Goal: Task Accomplishment & Management: Manage account settings

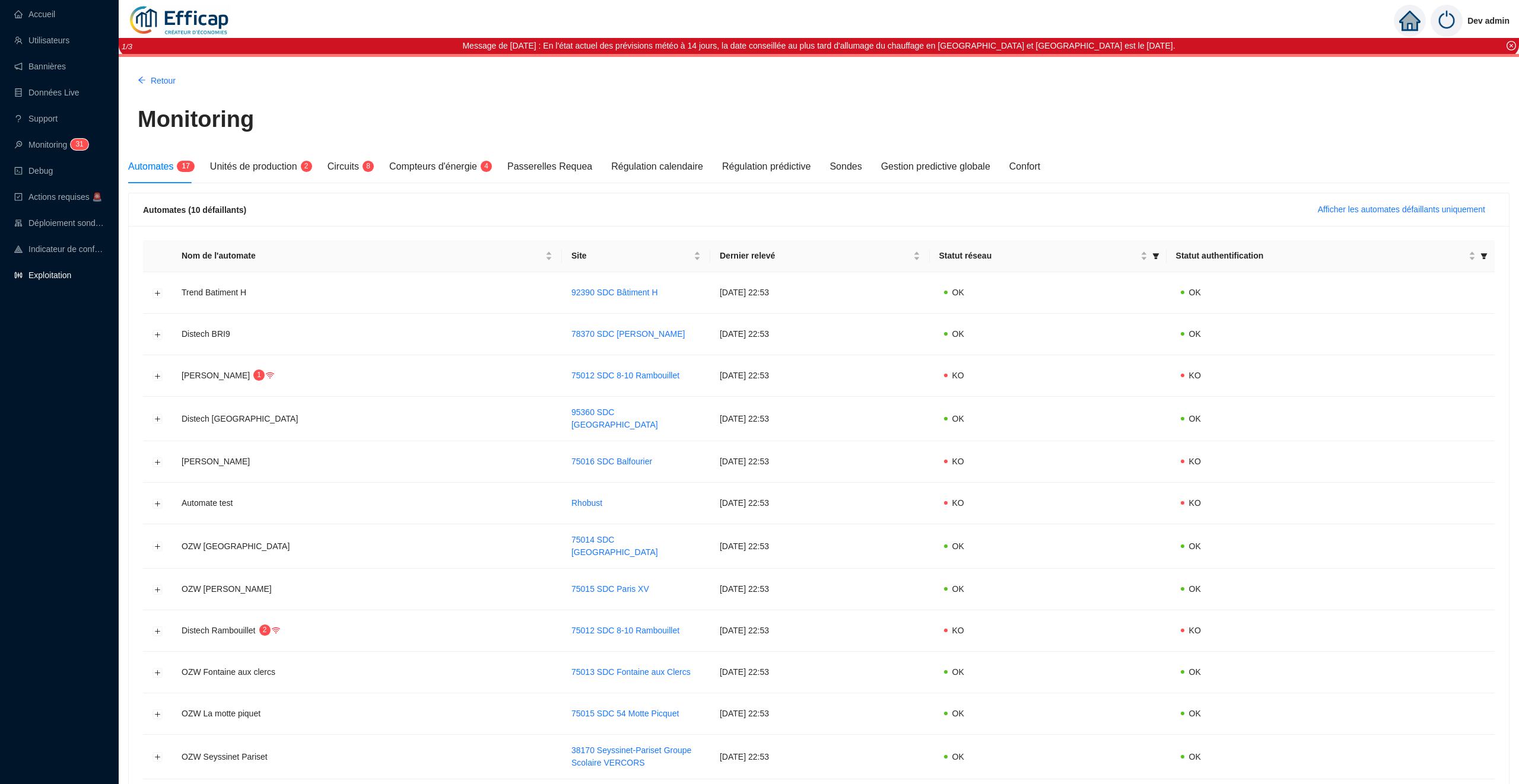
click at [61, 274] on link "Exploitation" at bounding box center [42, 275] width 57 height 10
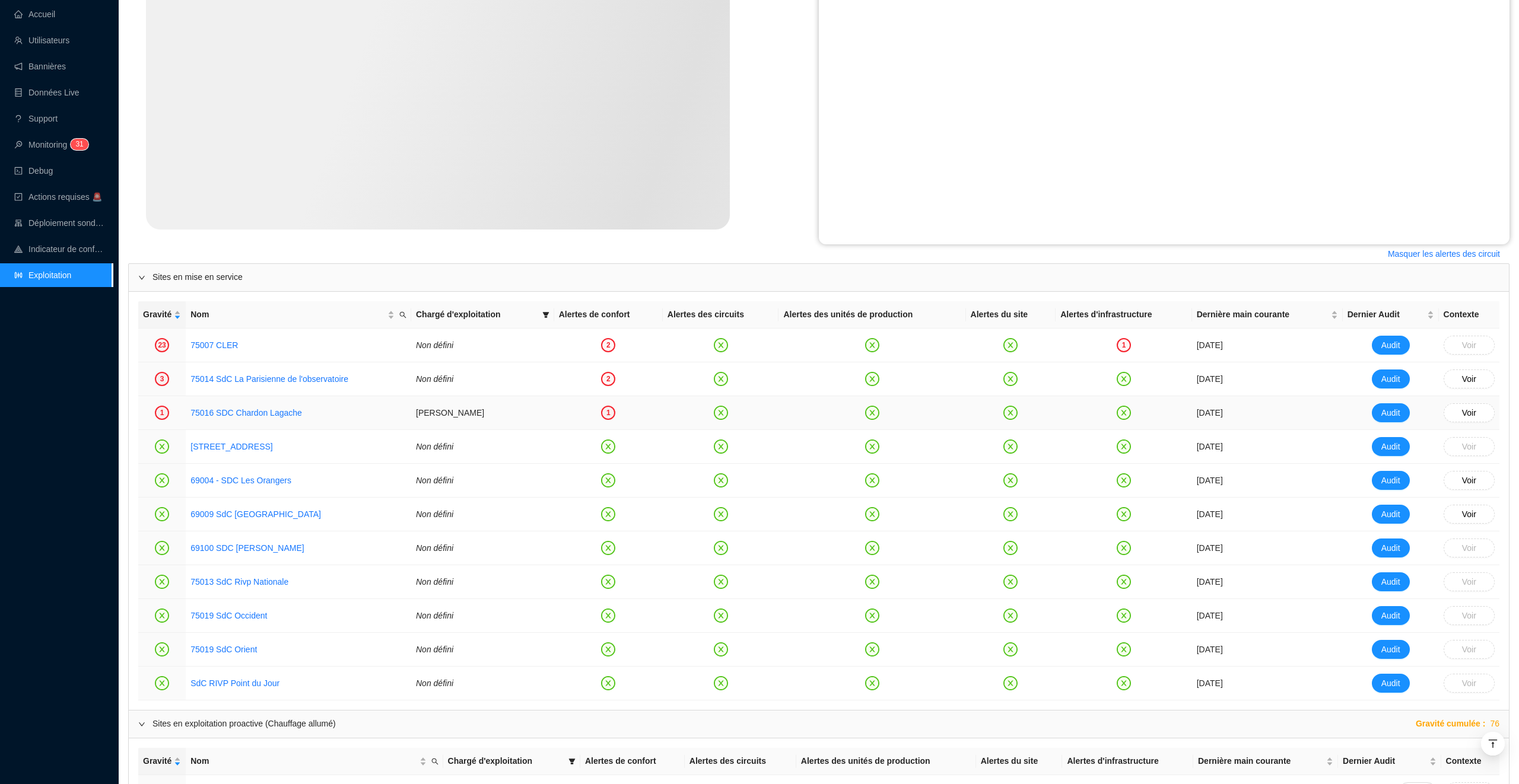
scroll to position [406, 0]
click at [1128, 344] on div "1" at bounding box center [1123, 342] width 14 height 14
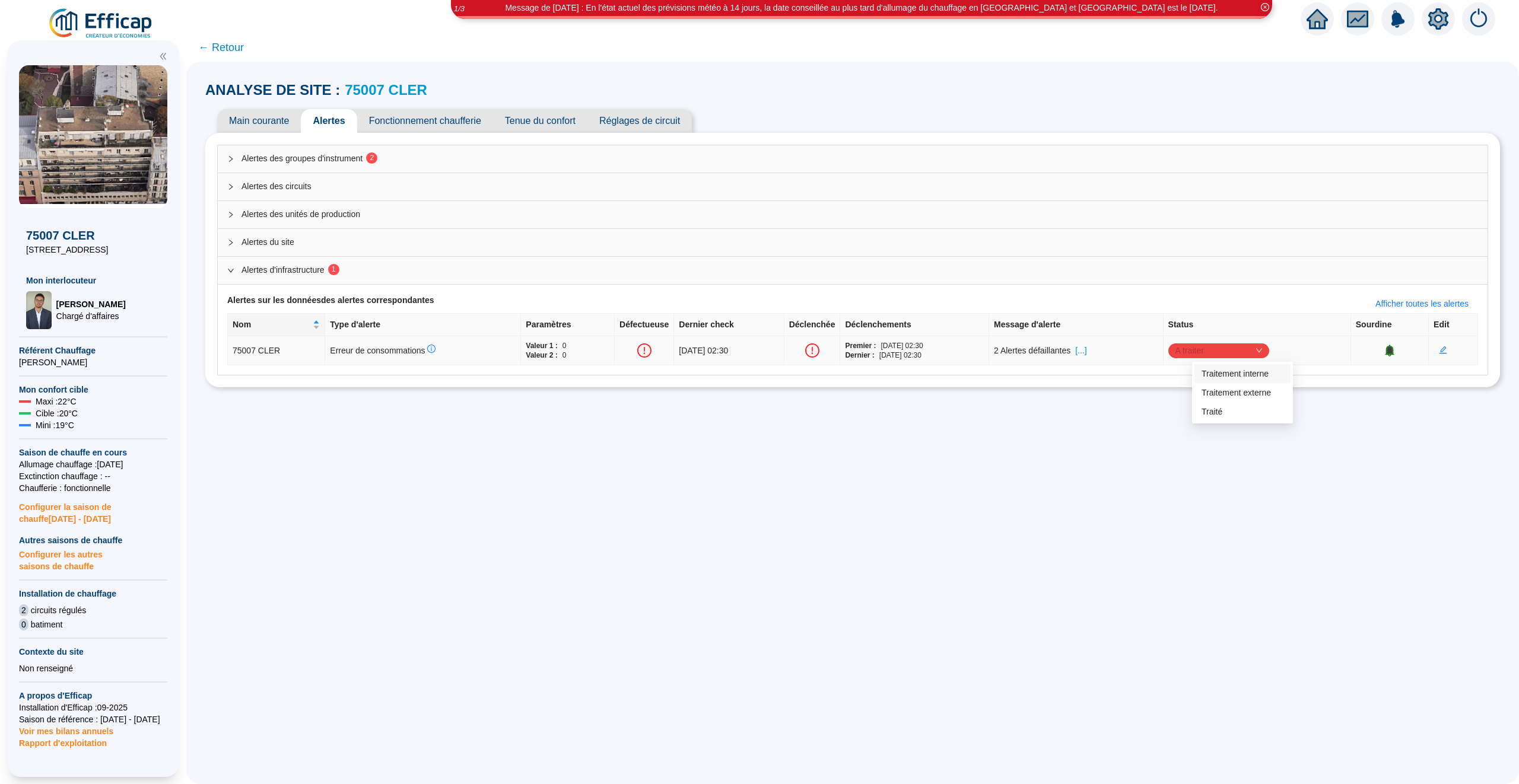
click at [1225, 357] on span "A traiter" at bounding box center [1218, 351] width 86 height 18
click at [1230, 373] on div "Traitement interne" at bounding box center [1243, 374] width 82 height 13
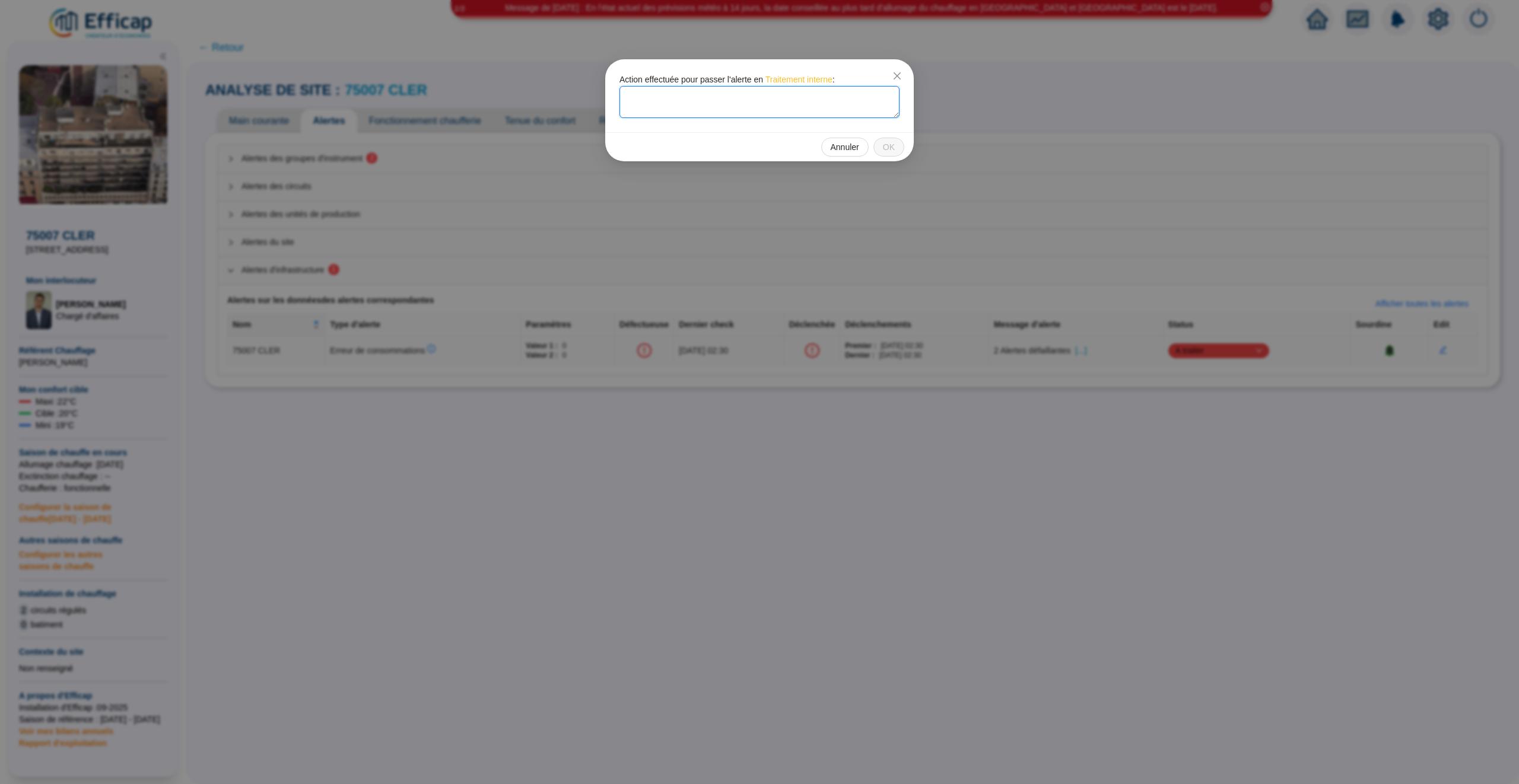
click at [709, 102] on textarea at bounding box center [760, 102] width 280 height 32
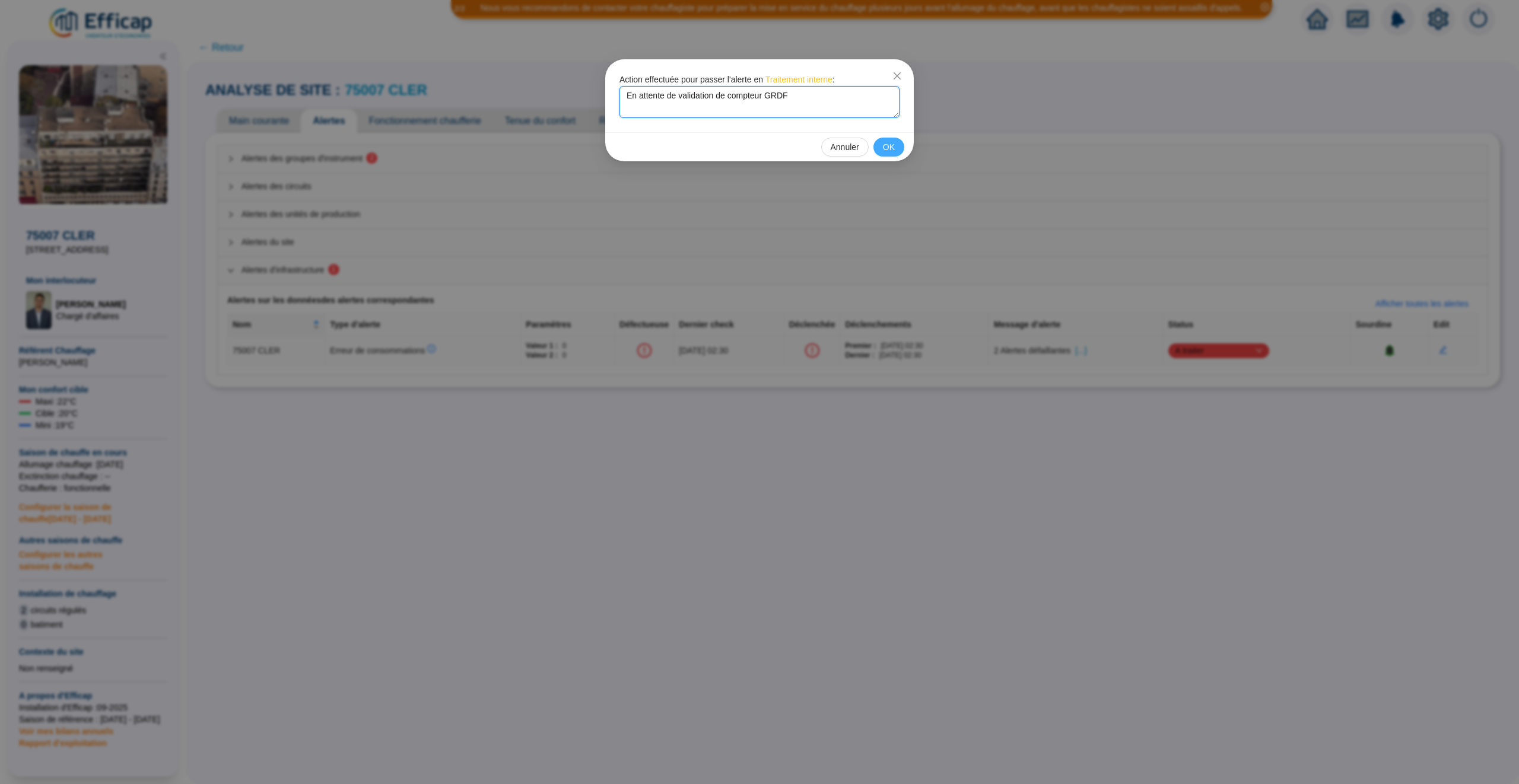
type textarea "En attente de validation de compteur GRDF"
click at [883, 142] on span "OK" at bounding box center [889, 147] width 12 height 13
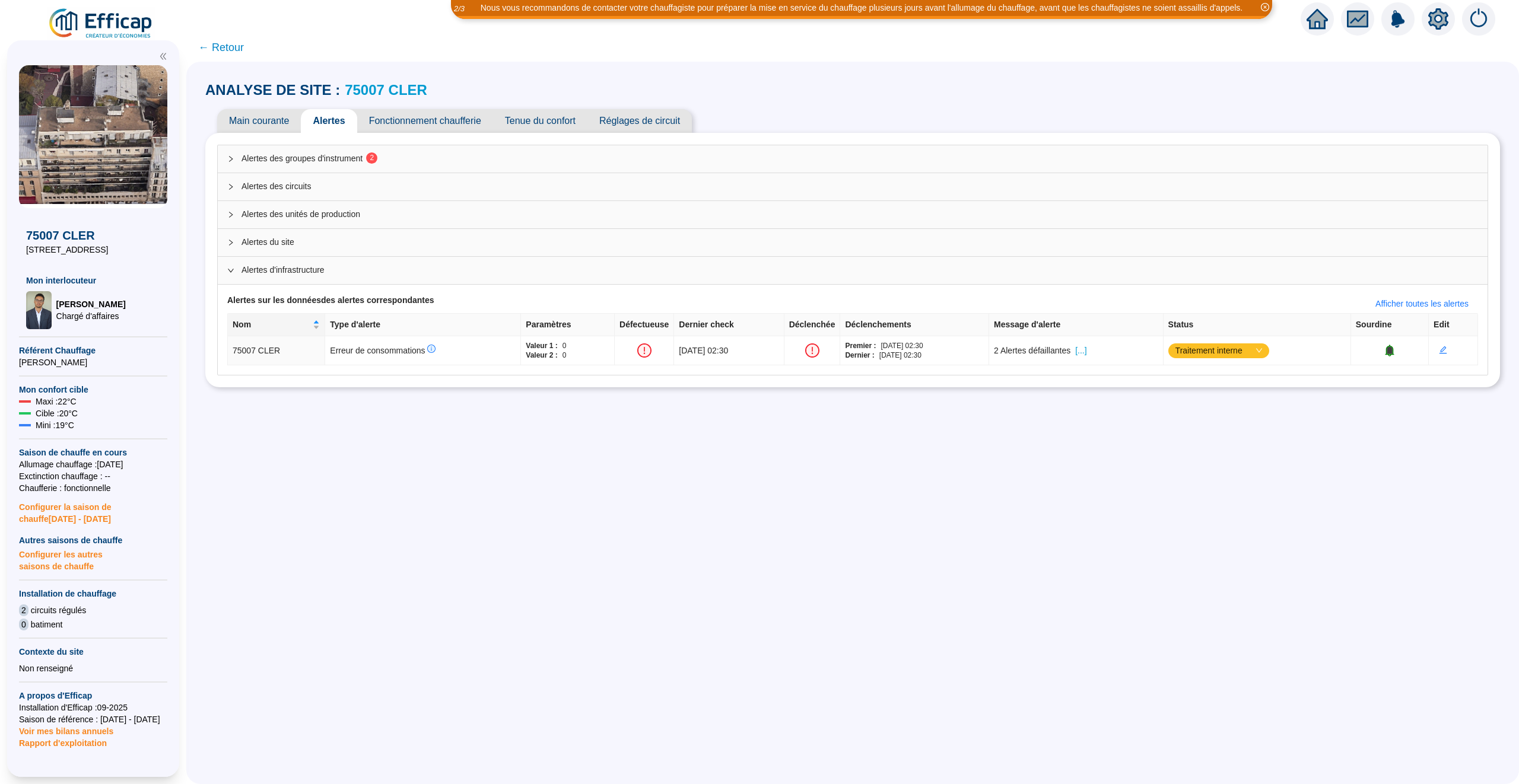
click at [236, 48] on span "← Retour" at bounding box center [221, 47] width 46 height 17
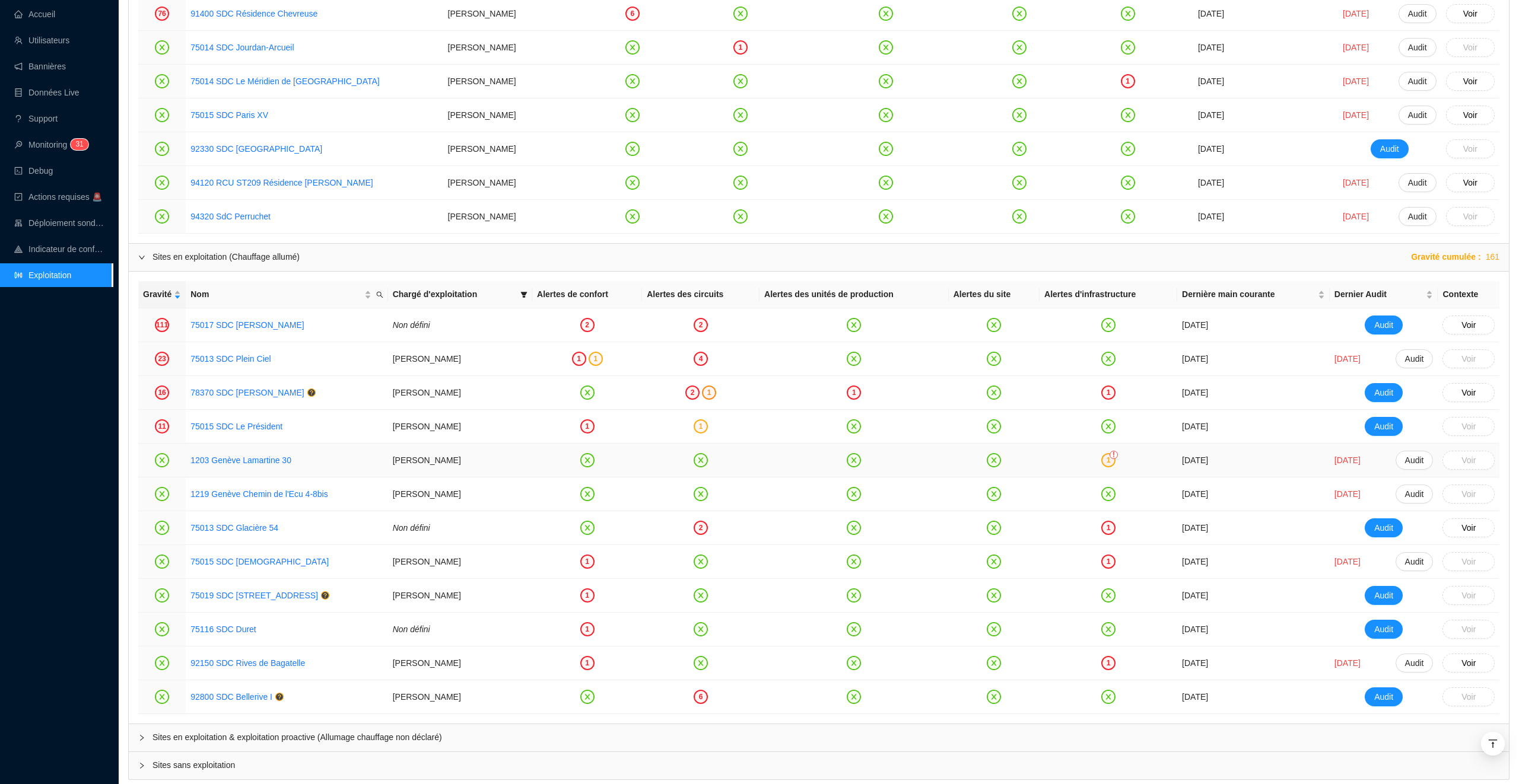
scroll to position [1189, 0]
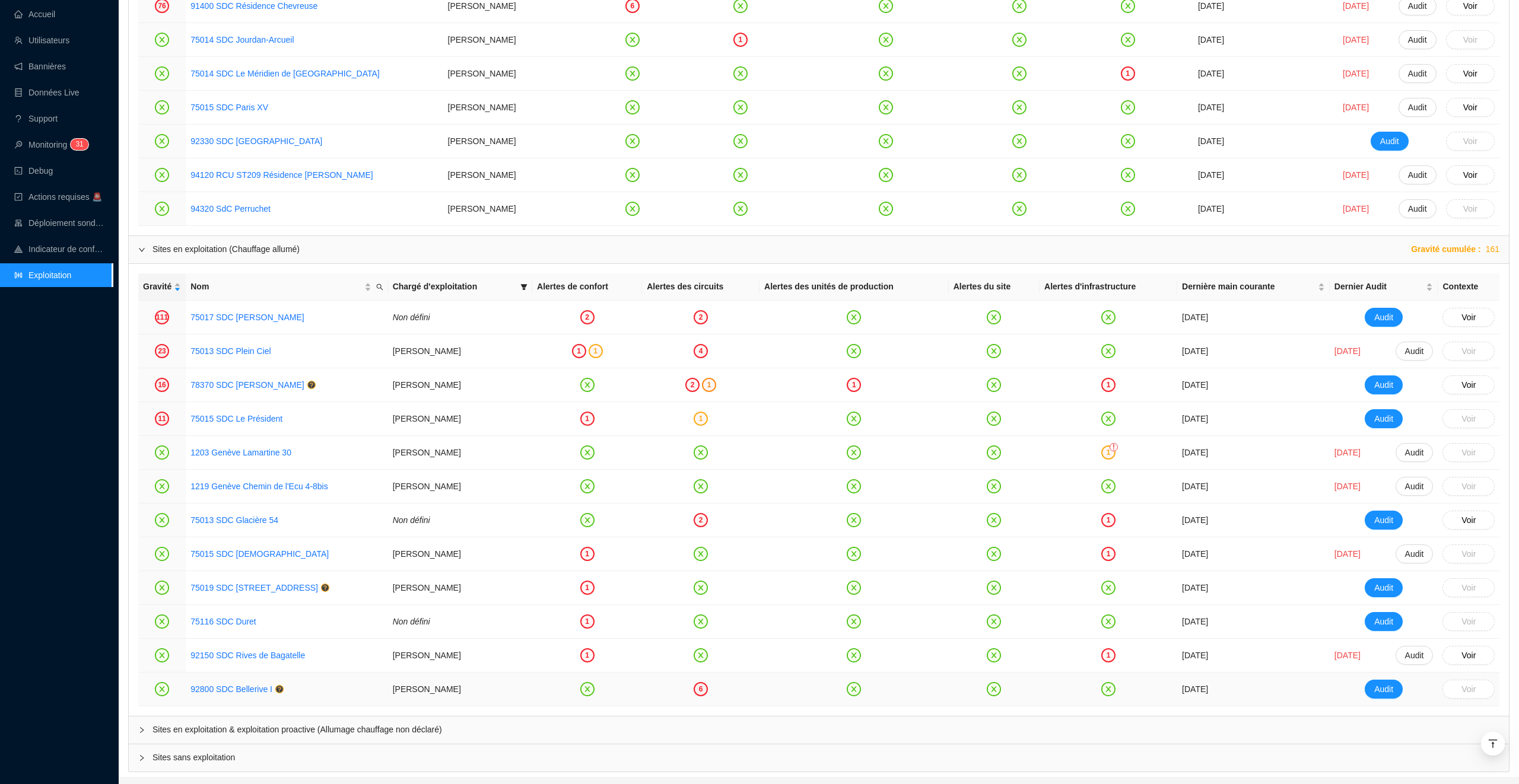
click at [700, 696] on div "6" at bounding box center [701, 689] width 14 height 14
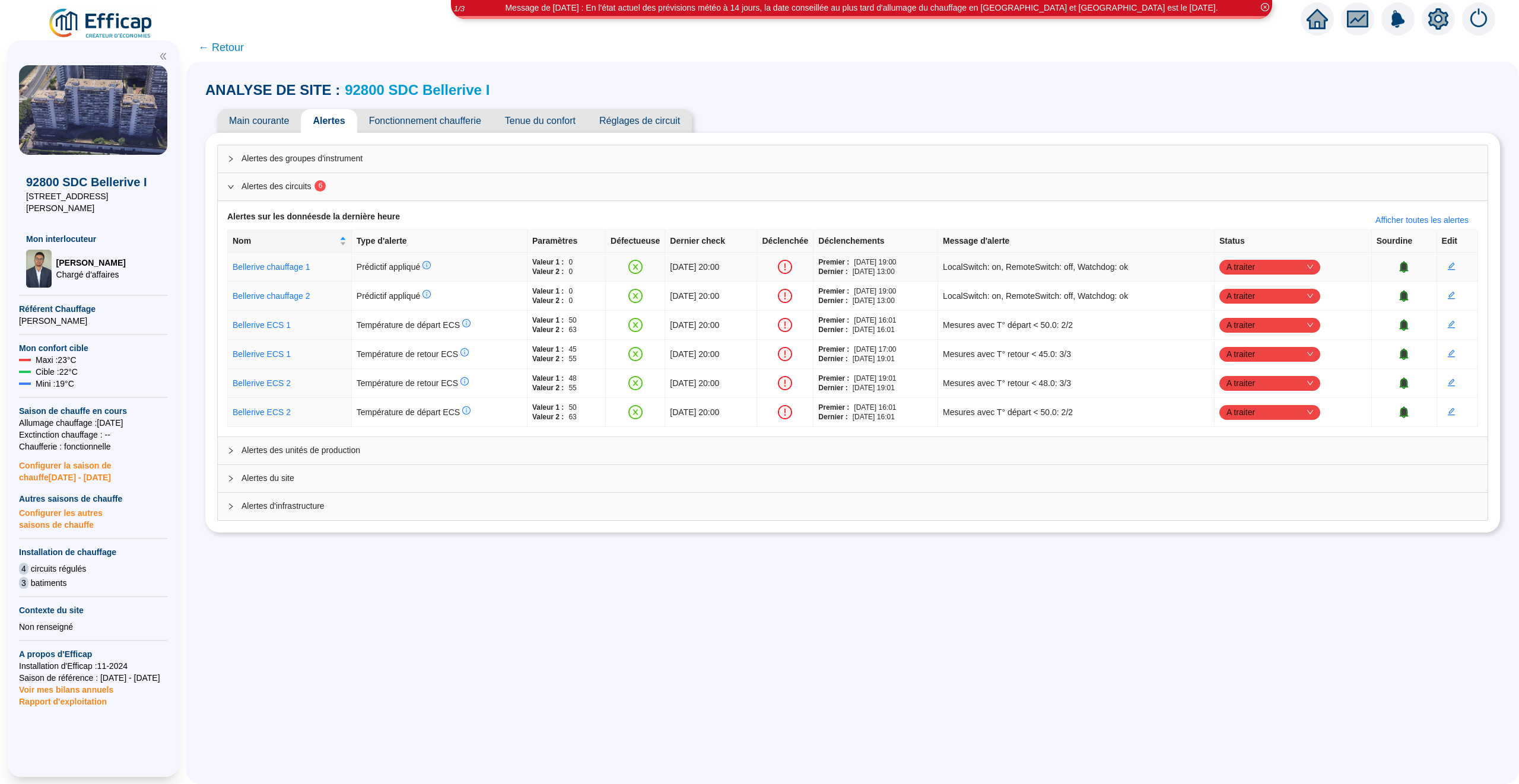
click at [1311, 264] on span "A traiter" at bounding box center [1269, 267] width 86 height 18
click at [1290, 324] on div "Traité" at bounding box center [1288, 327] width 82 height 13
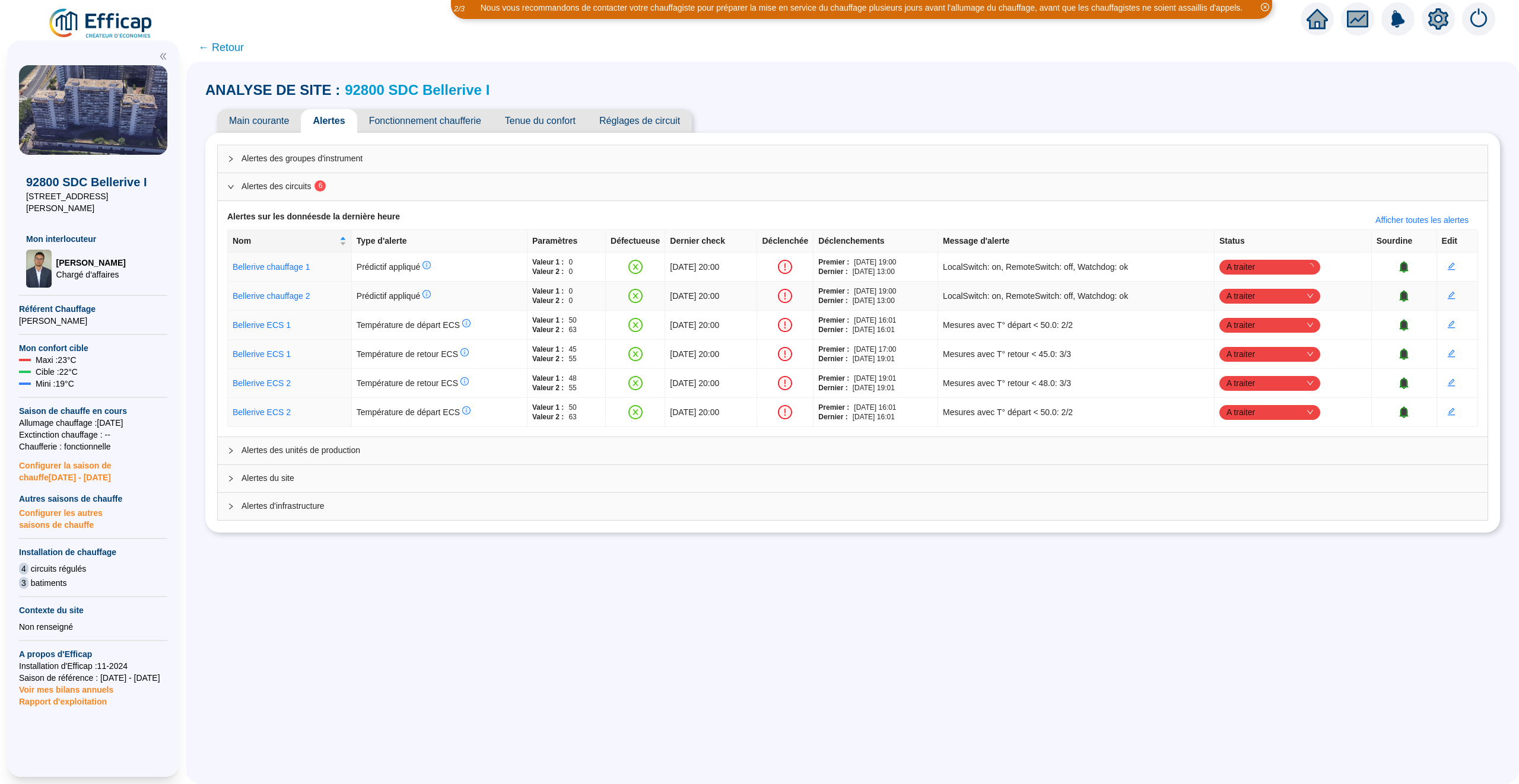
click at [1299, 298] on span "A traiter" at bounding box center [1269, 296] width 86 height 18
click at [1288, 355] on div "Traité" at bounding box center [1288, 357] width 82 height 13
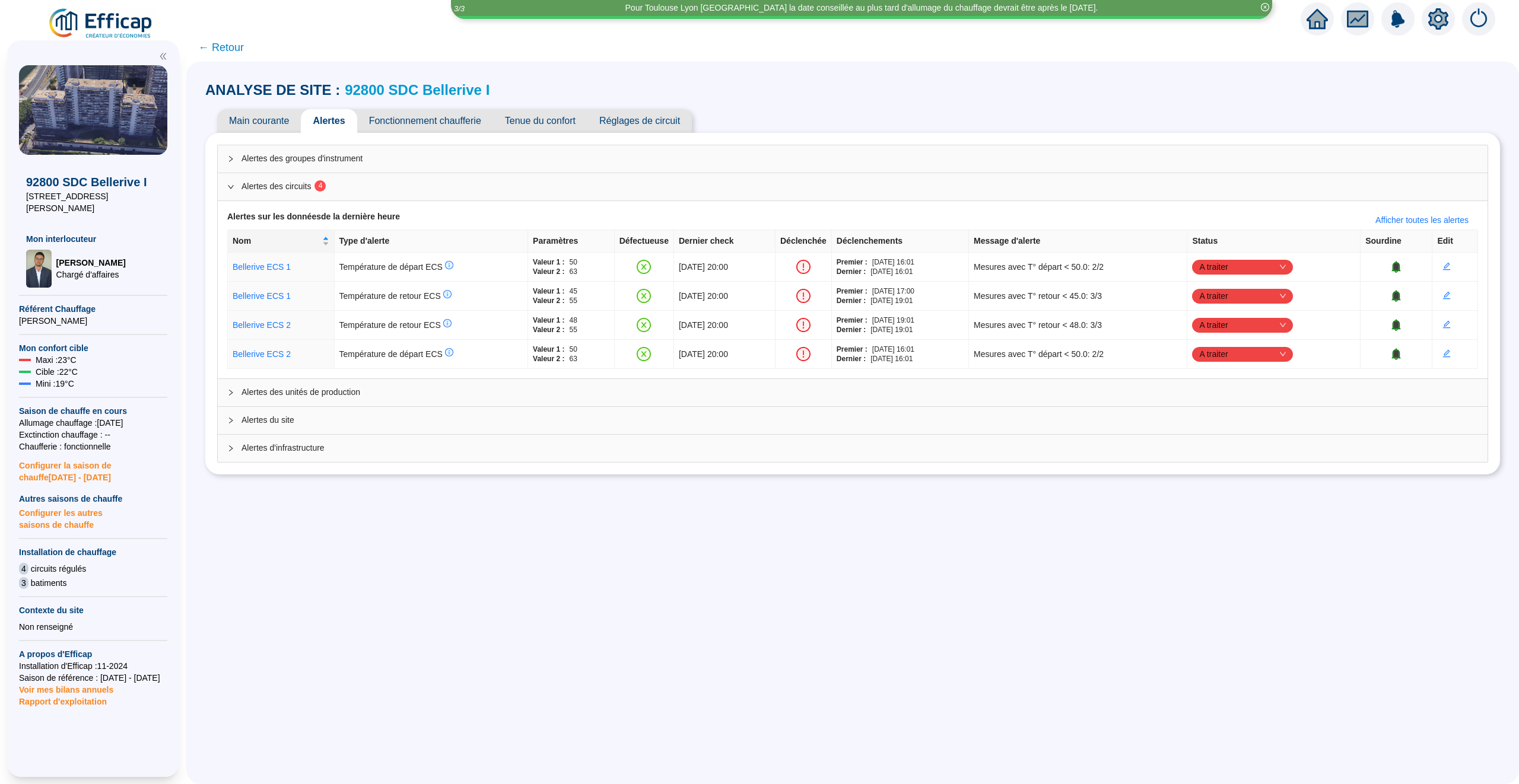
click at [232, 118] on span "Main courante" at bounding box center [258, 121] width 84 height 24
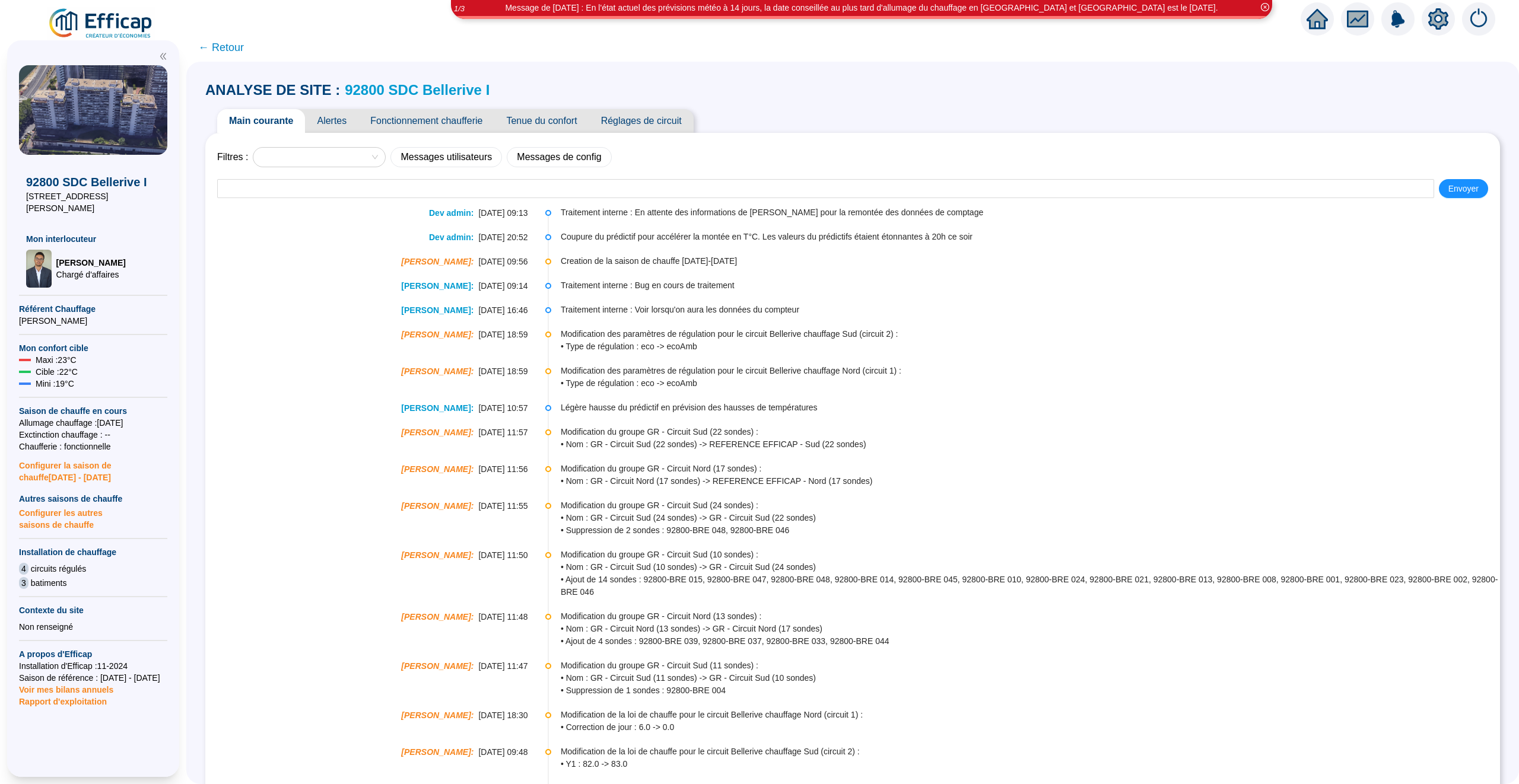
click at [1481, 10] on img at bounding box center [1478, 18] width 33 height 33
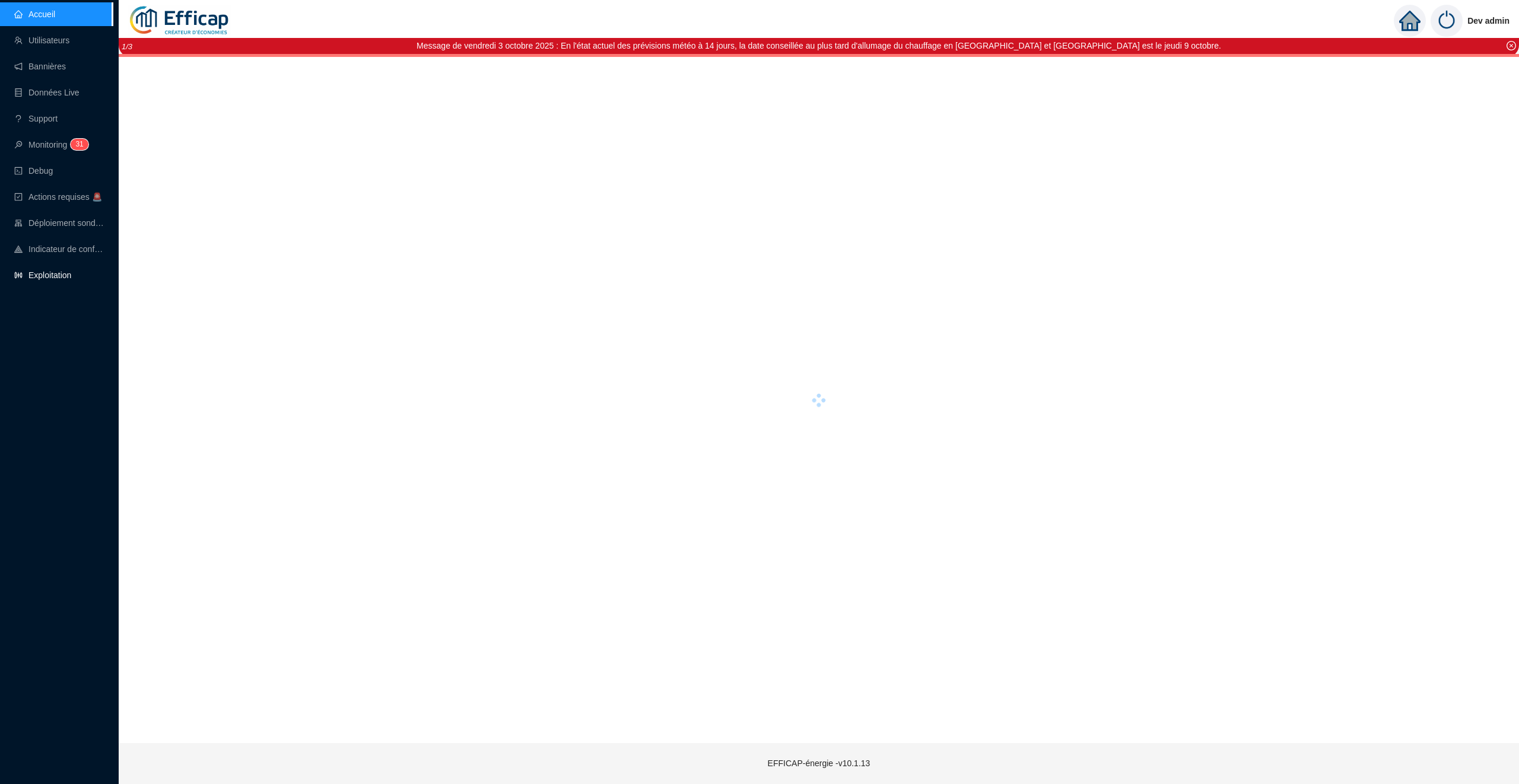
click at [72, 270] on link "Exploitation" at bounding box center [42, 275] width 57 height 10
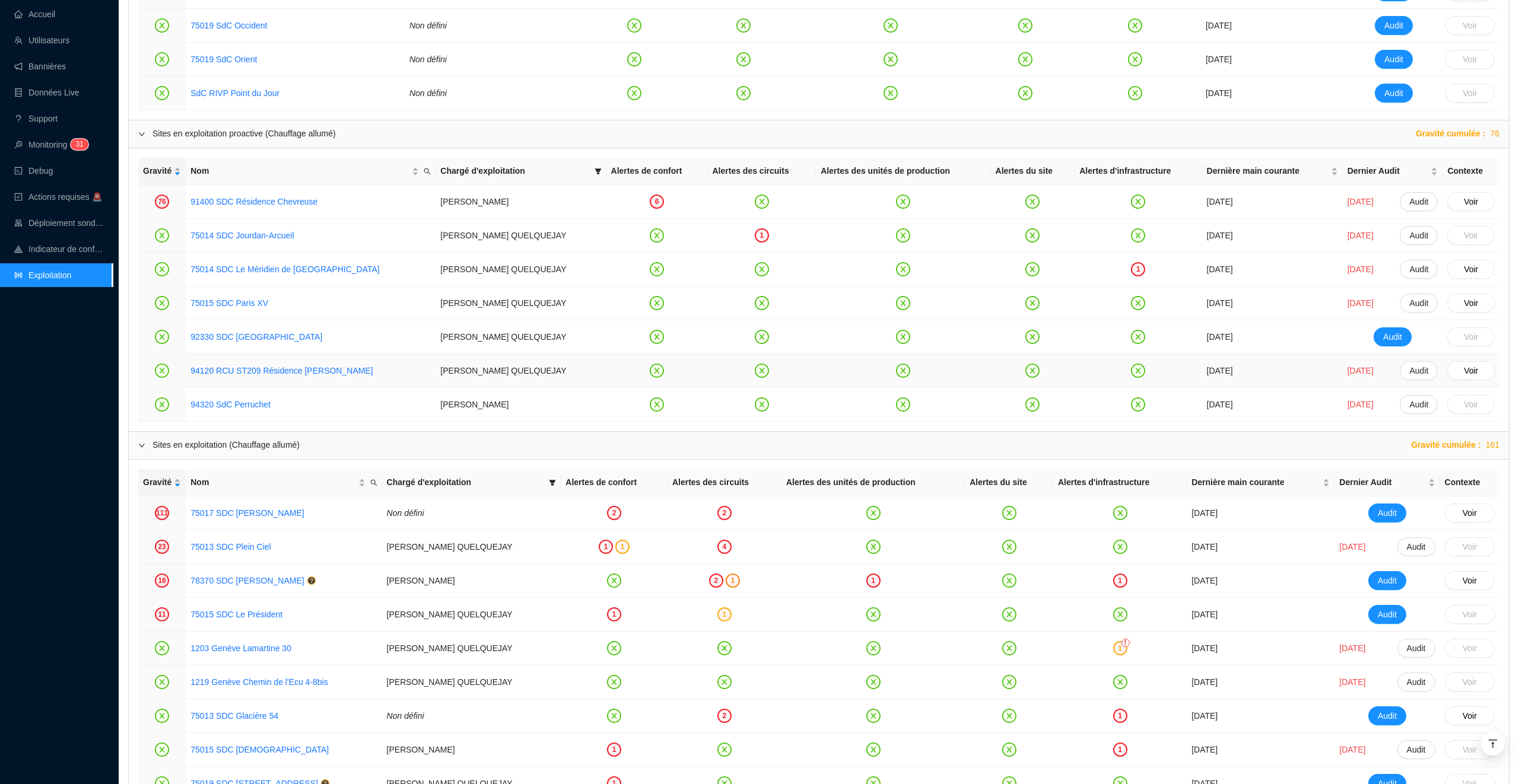
scroll to position [1004, 0]
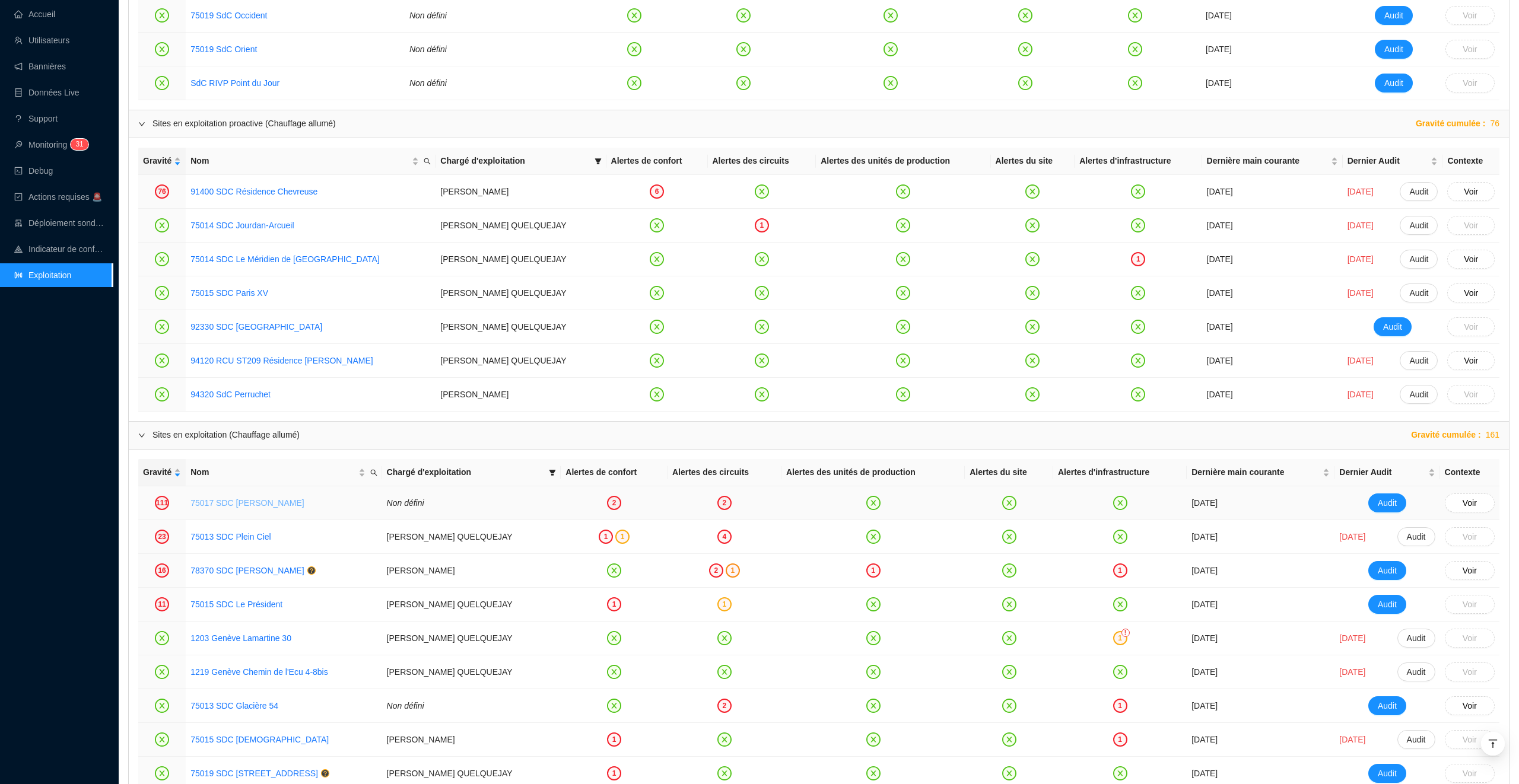
click at [241, 508] on link "75017 SDC [PERSON_NAME]" at bounding box center [248, 503] width 113 height 10
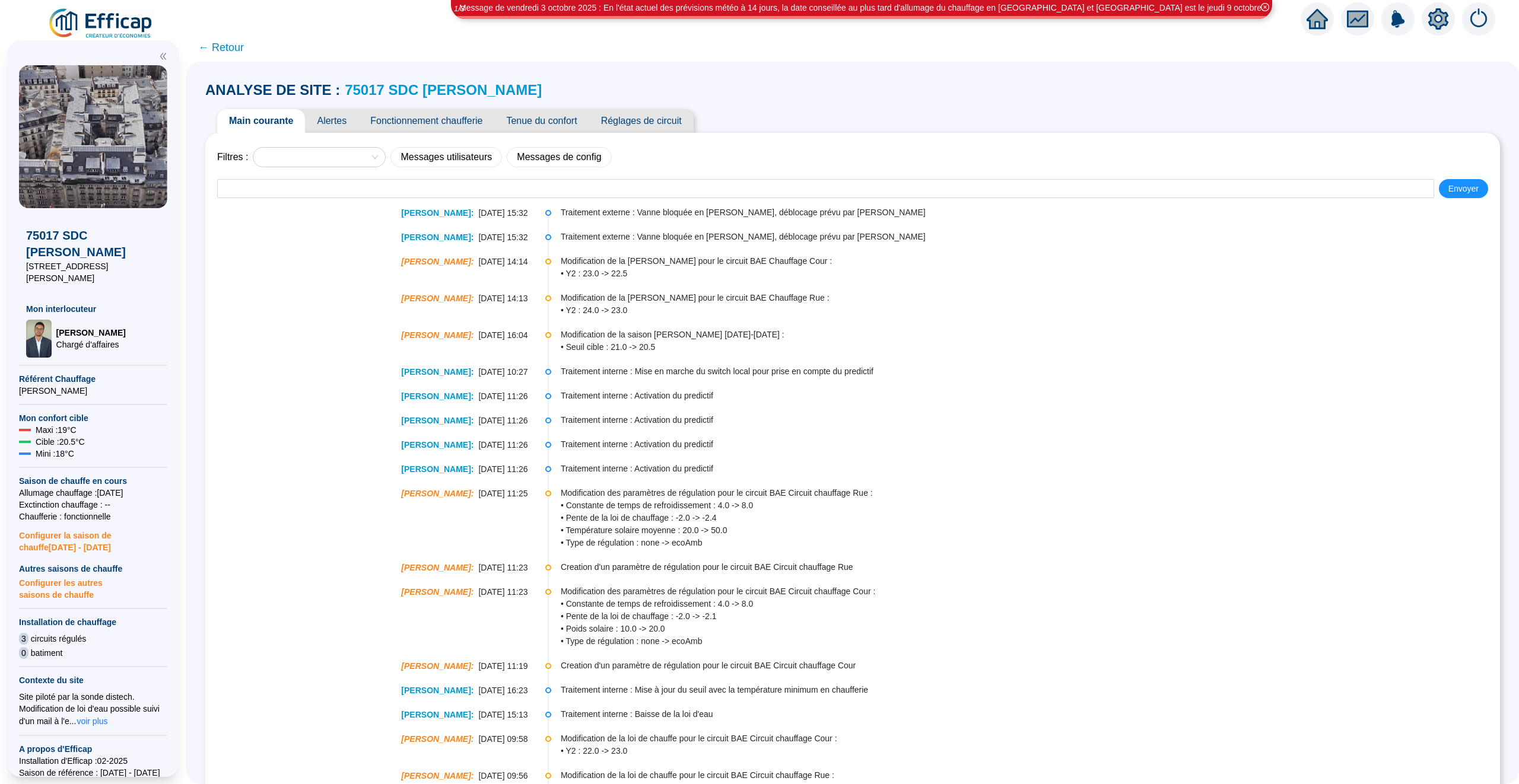
click at [394, 119] on span "Fonctionnement chaufferie" at bounding box center [425, 121] width 136 height 24
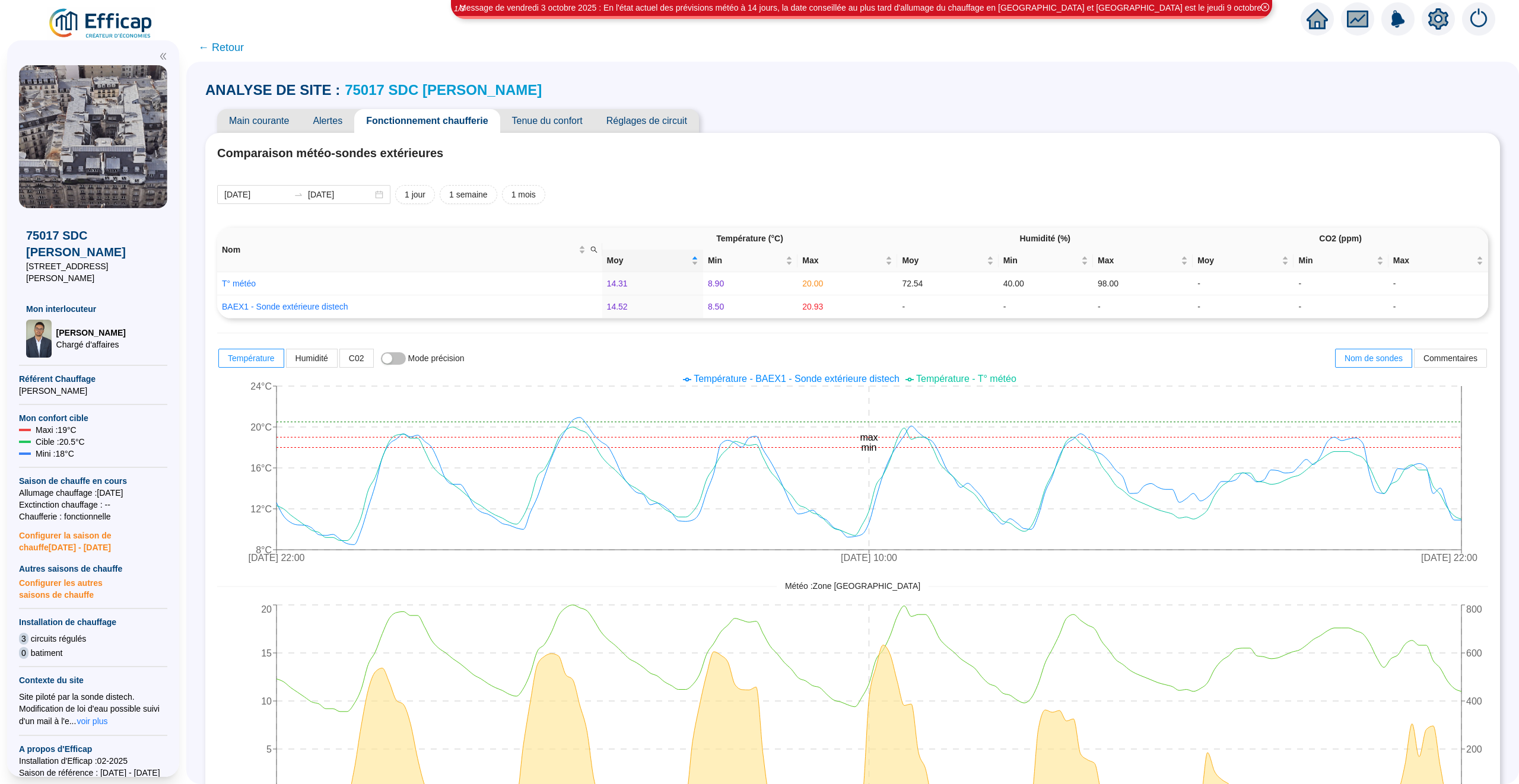
click at [521, 123] on span "Tenue du confort" at bounding box center [547, 121] width 94 height 24
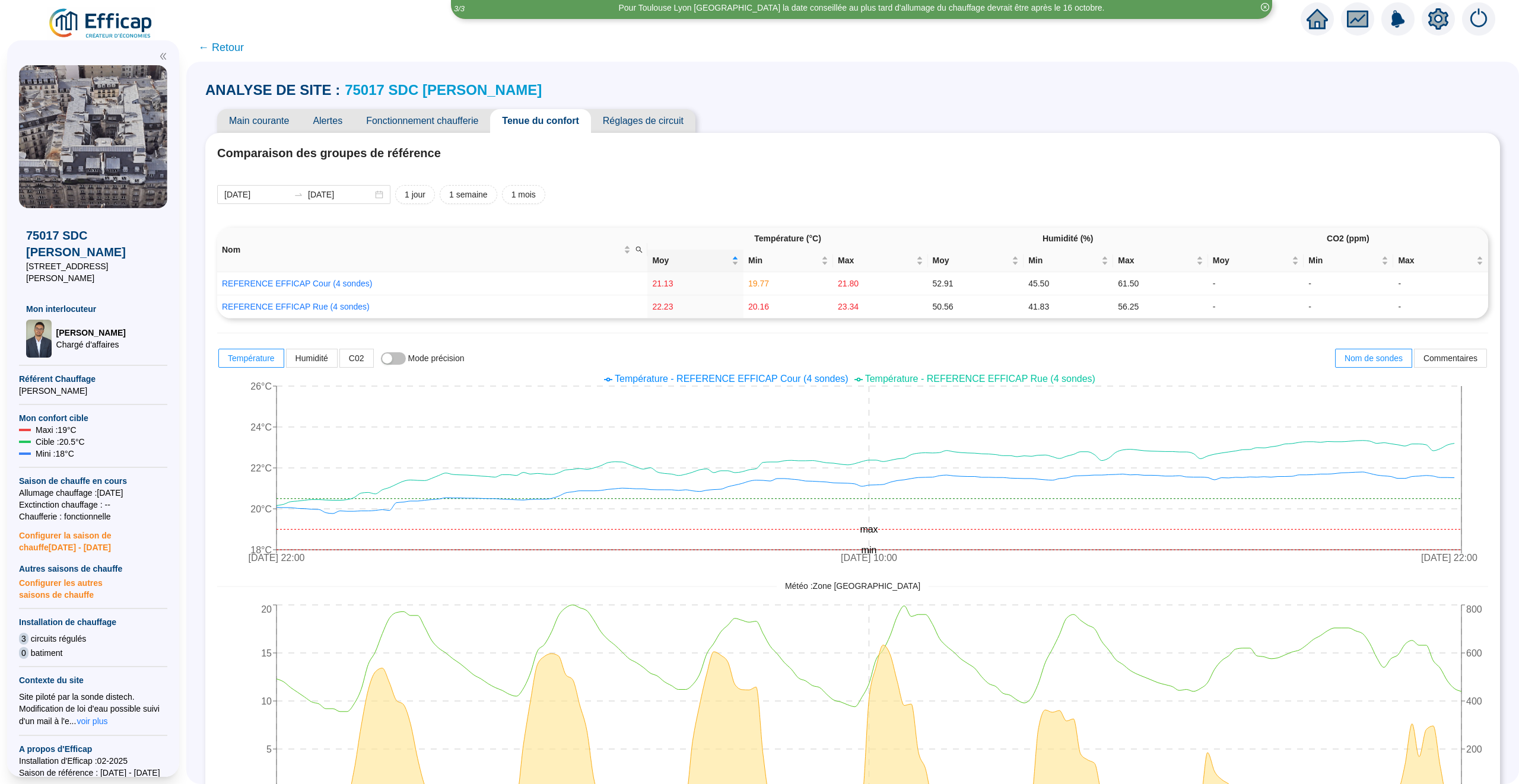
click at [1315, 14] on icon "home" at bounding box center [1316, 19] width 21 height 17
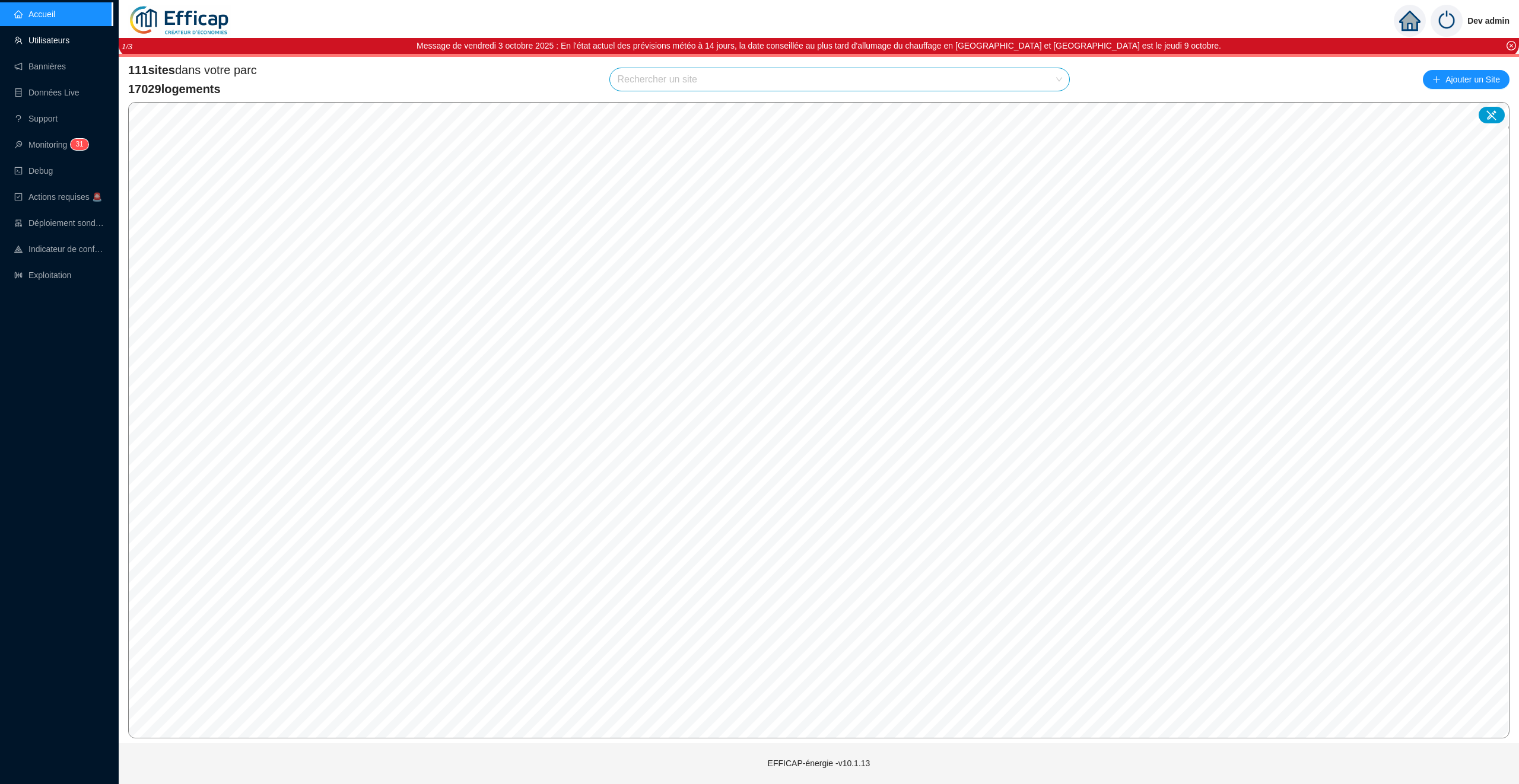
click at [70, 40] on link "Utilisateurs" at bounding box center [42, 41] width 56 height 10
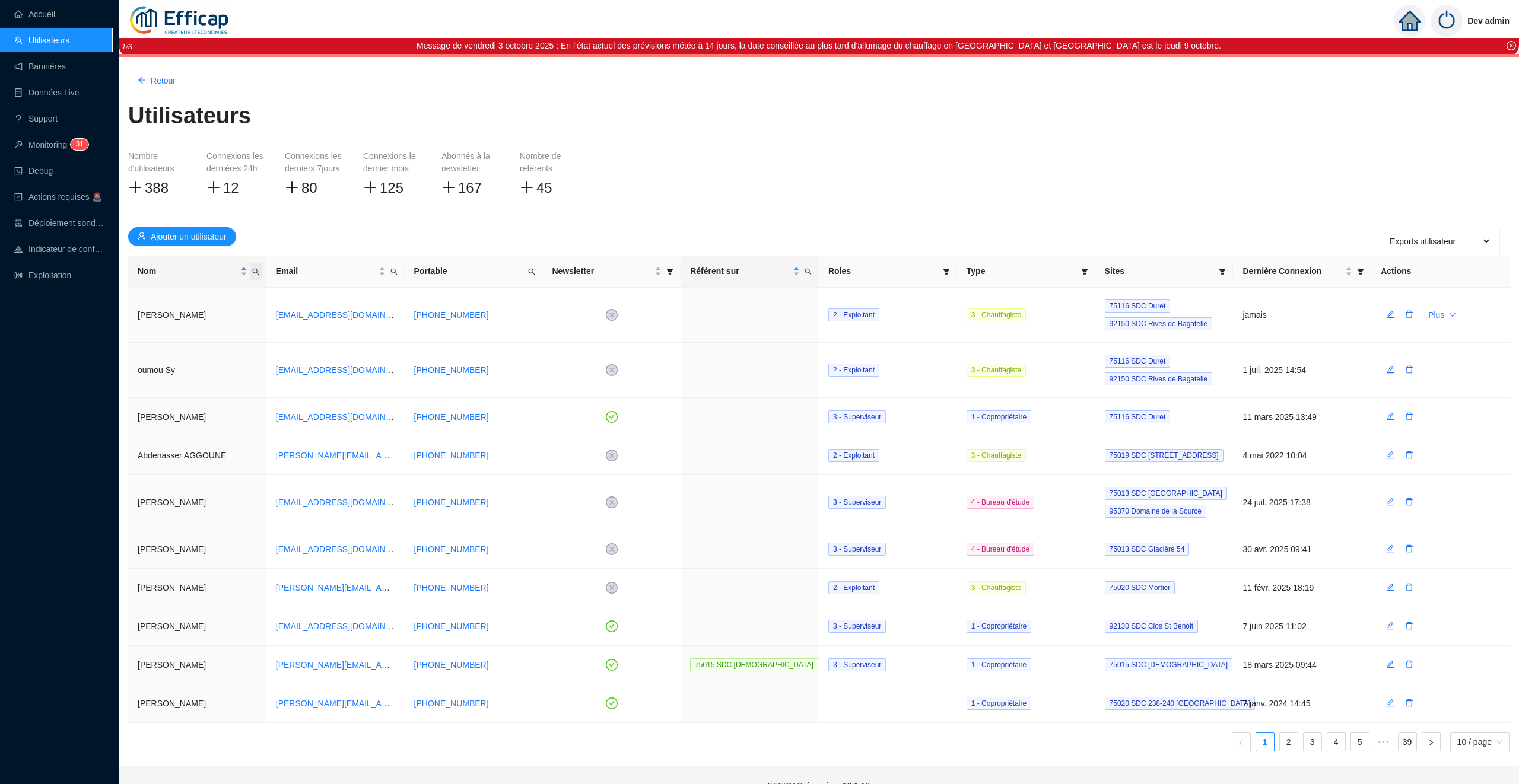
click at [257, 270] on icon "search" at bounding box center [255, 271] width 7 height 7
type input "cousd"
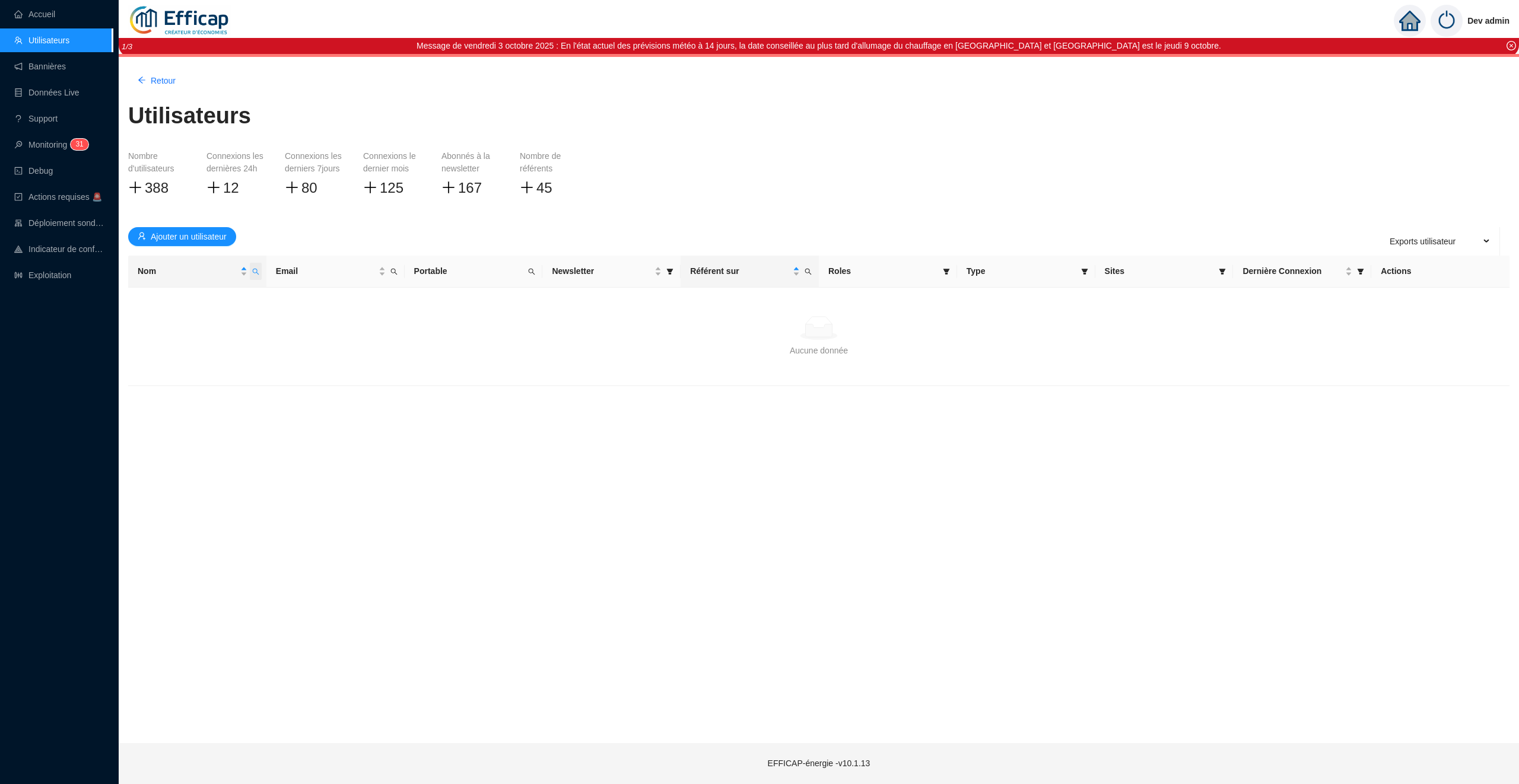
click at [257, 270] on icon "search" at bounding box center [255, 271] width 7 height 7
type input "couse"
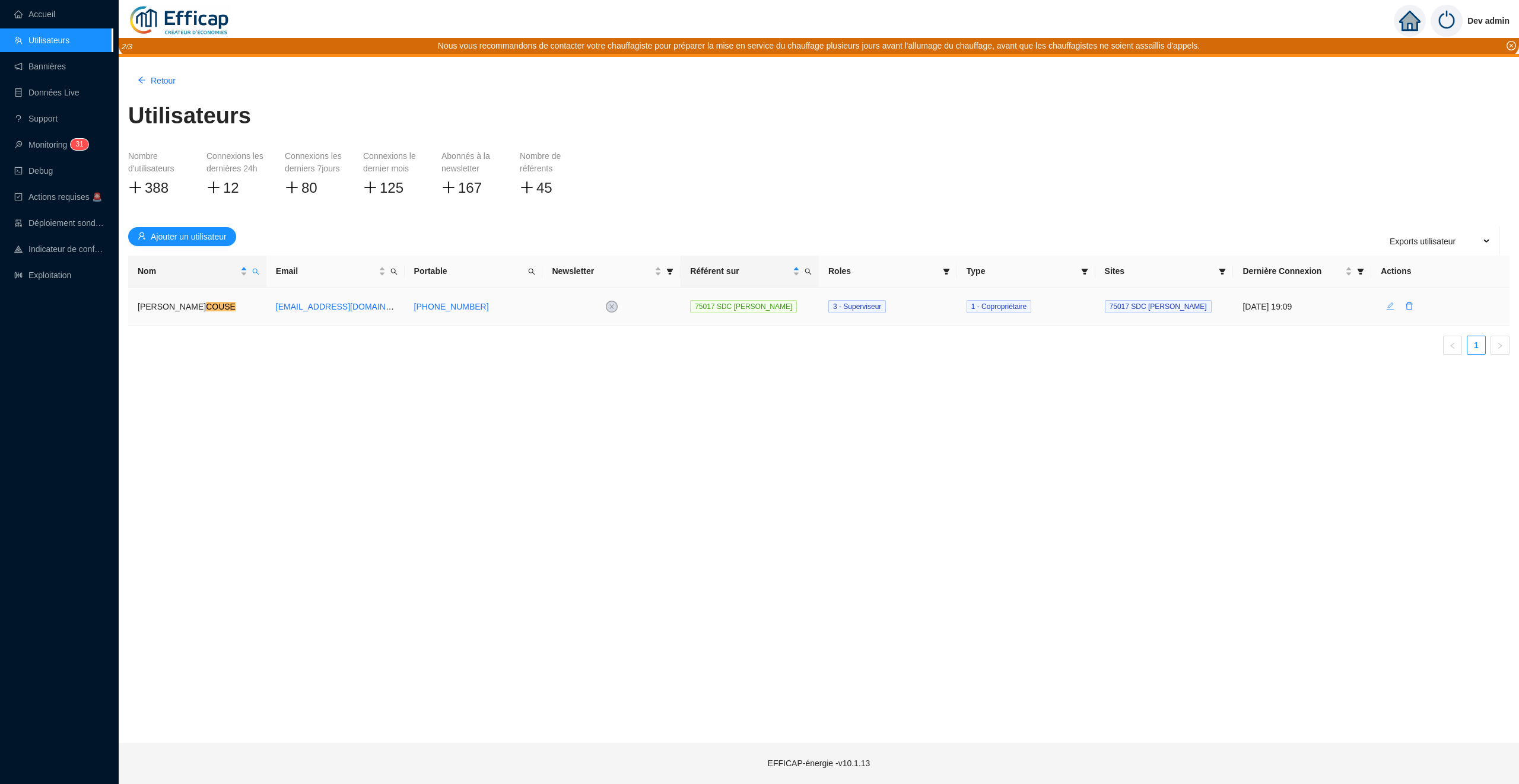
click at [1389, 304] on icon "edit" at bounding box center [1390, 306] width 8 height 8
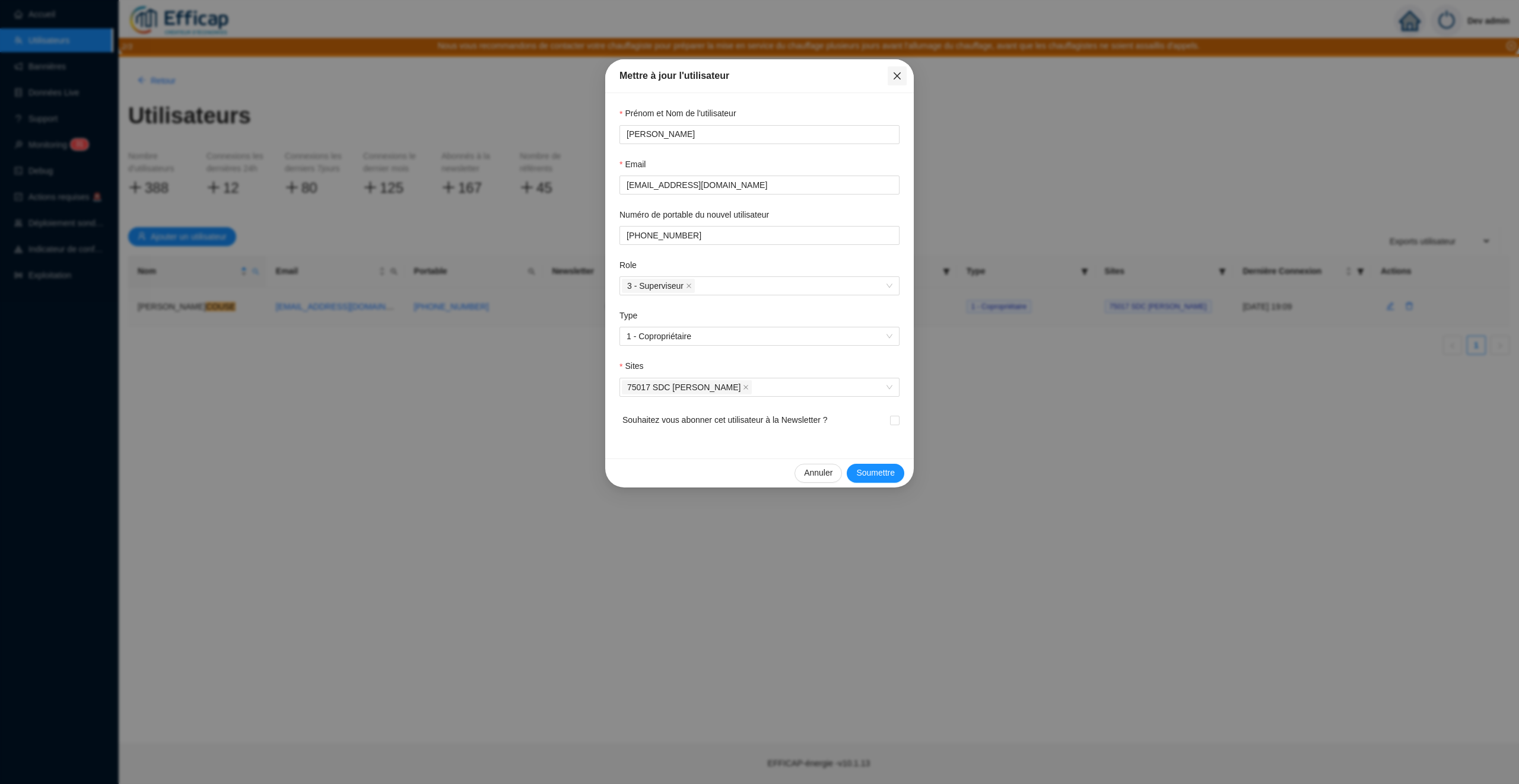
click at [899, 78] on icon "close" at bounding box center [898, 77] width 10 height 10
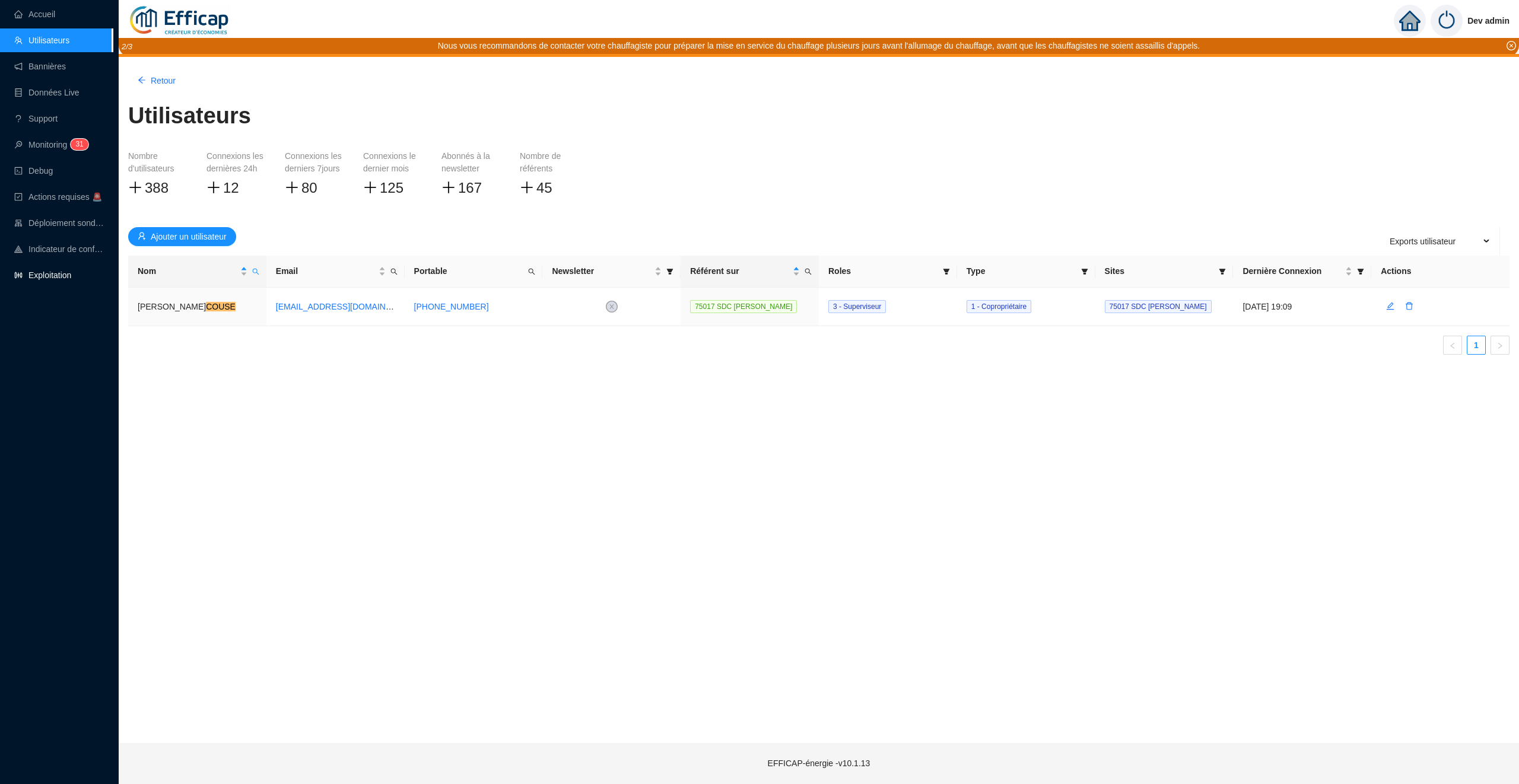
click at [39, 276] on link "Exploitation" at bounding box center [42, 275] width 57 height 10
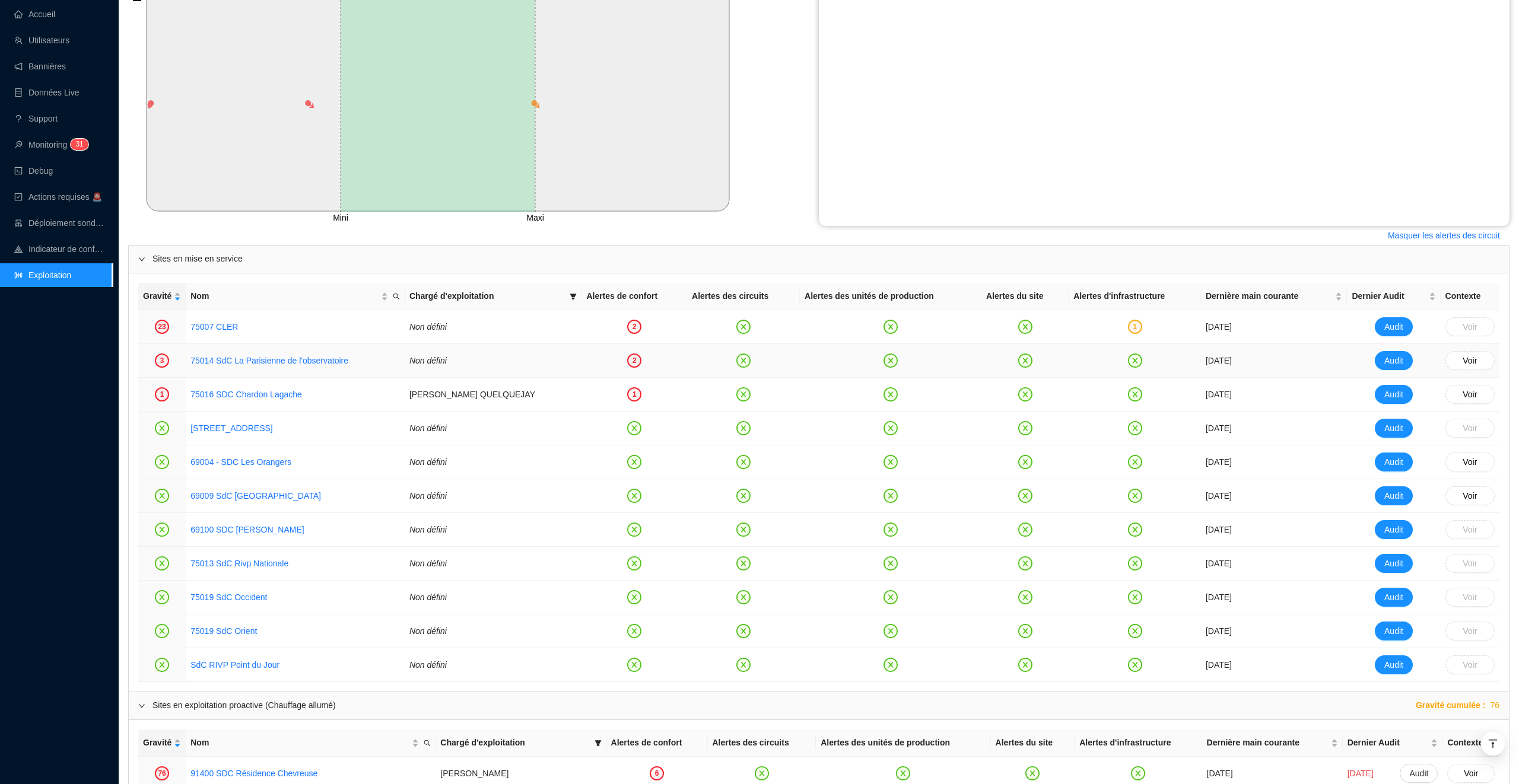
scroll to position [616, 0]
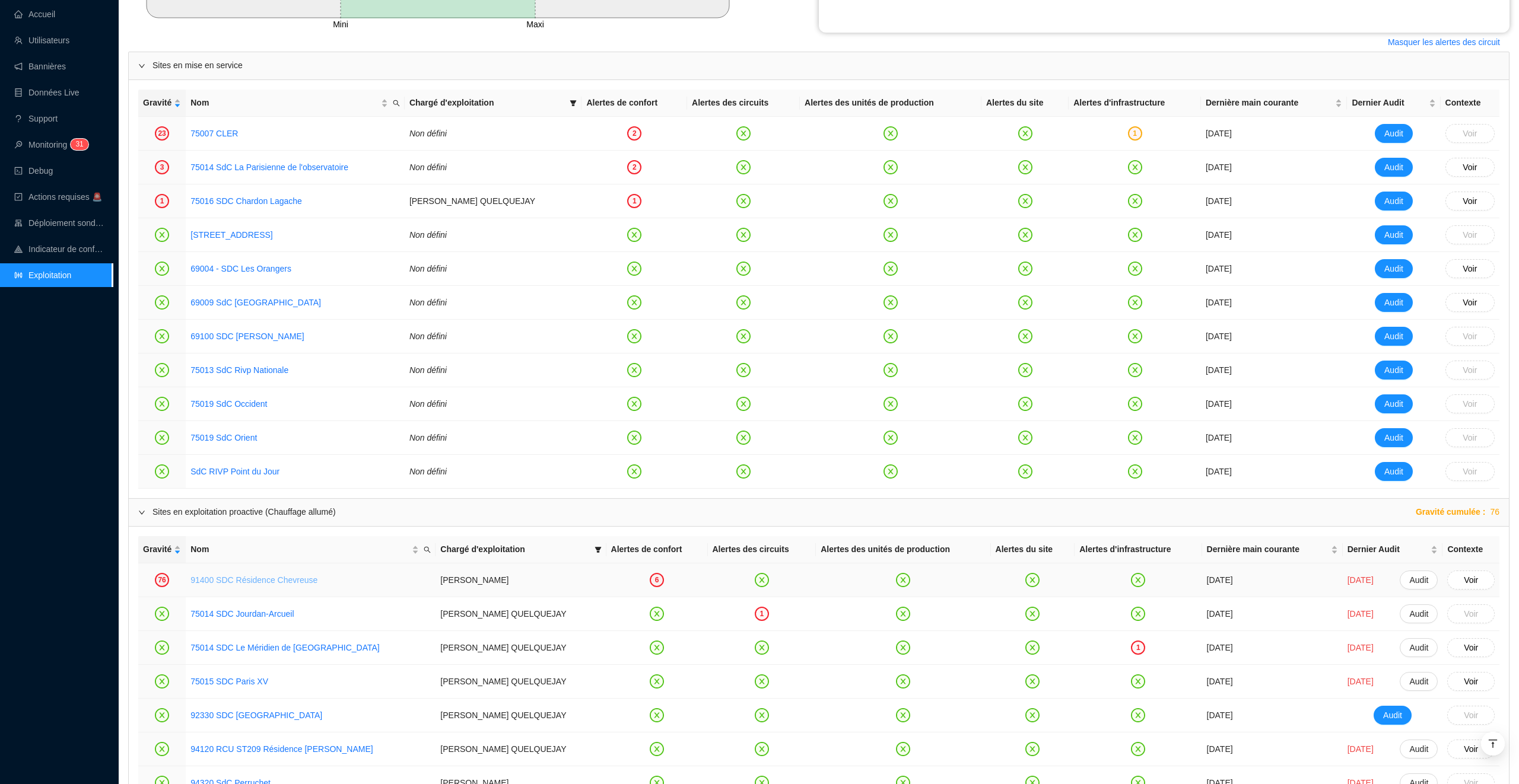
click at [277, 579] on link "91400 SDC Résidence Chevreuse" at bounding box center [254, 580] width 127 height 10
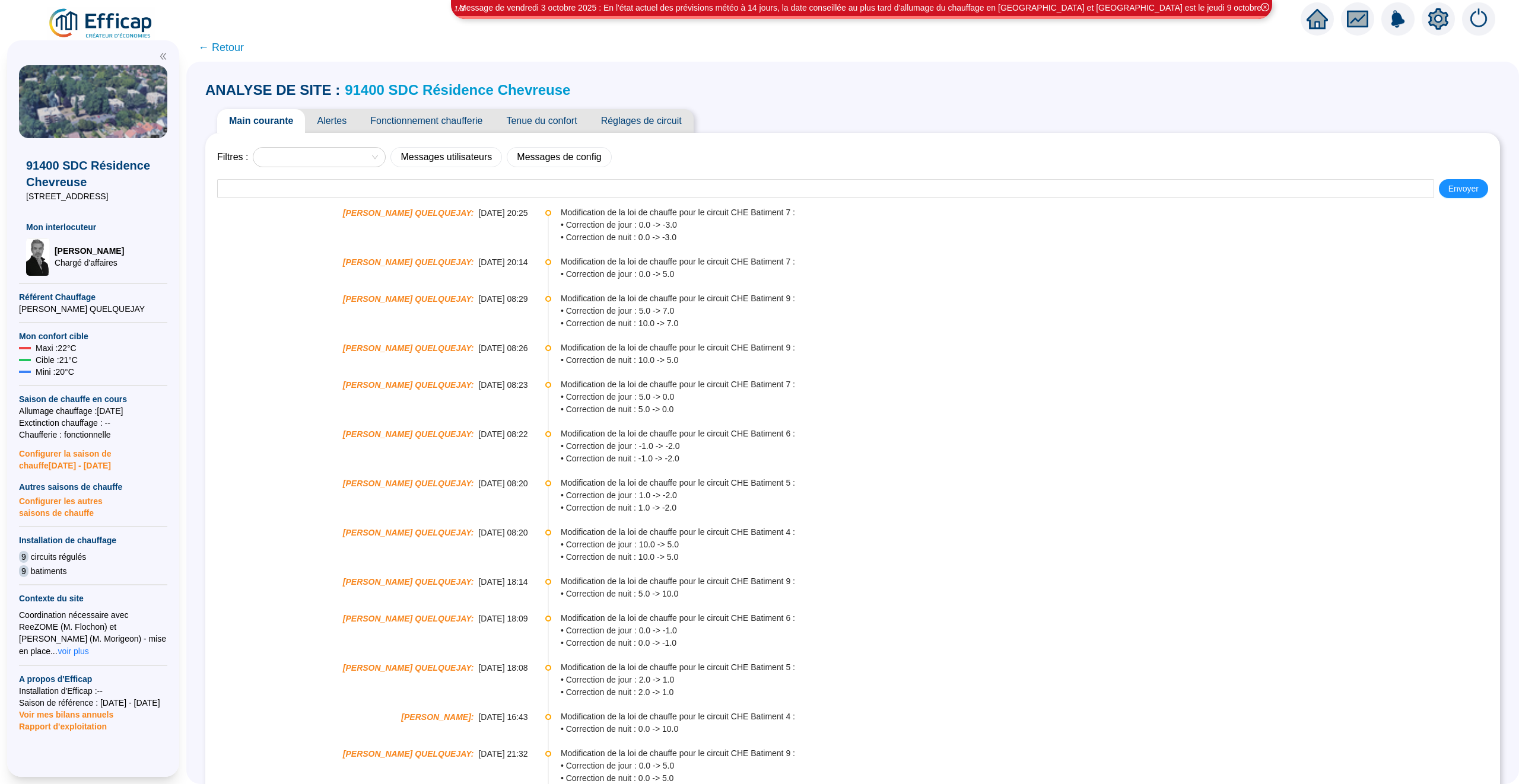
click at [545, 118] on span "Tenue du confort" at bounding box center [541, 121] width 94 height 24
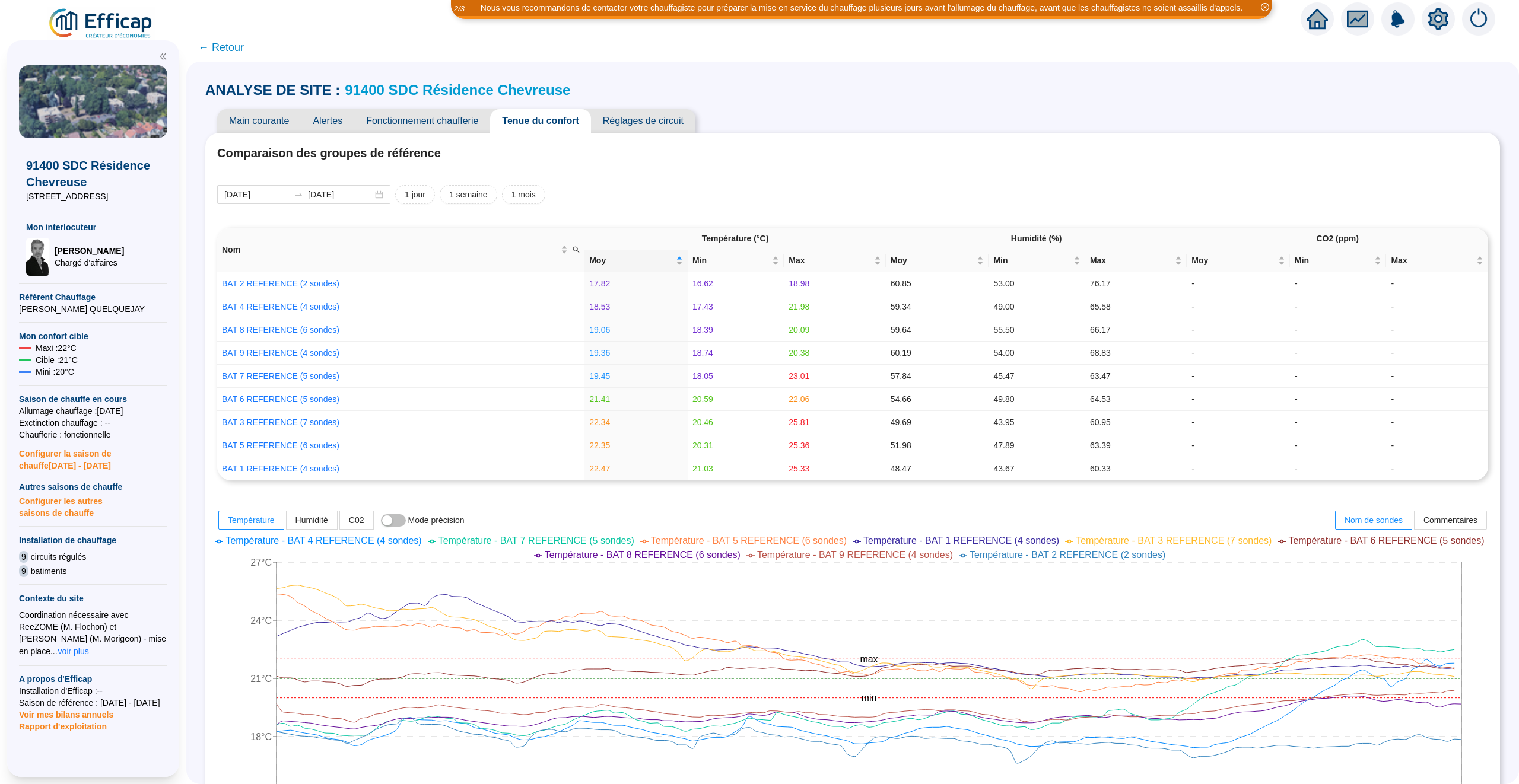
click at [240, 53] on span "← Retour" at bounding box center [221, 47] width 46 height 17
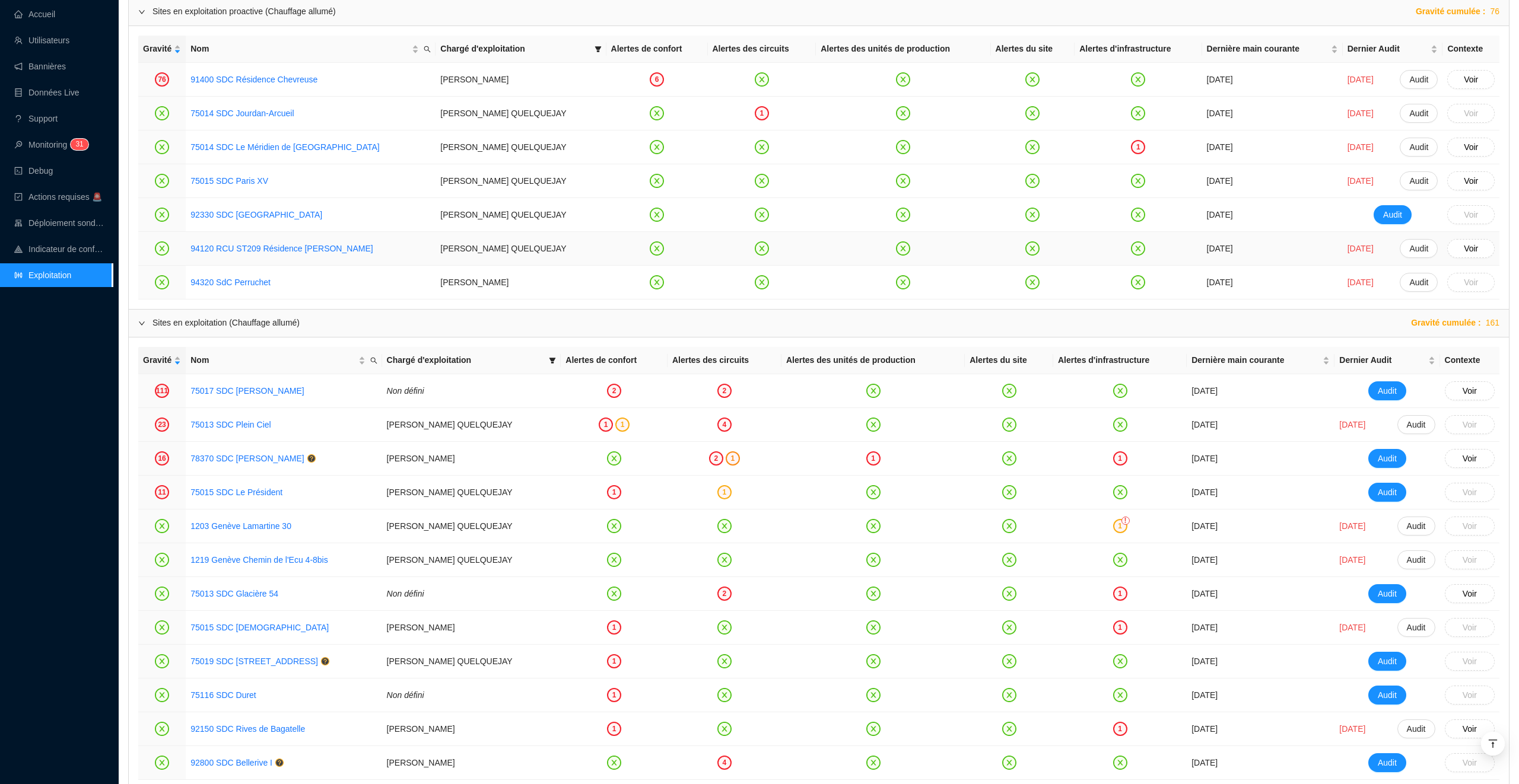
scroll to position [1119, 0]
click at [607, 393] on div "2" at bounding box center [614, 389] width 14 height 14
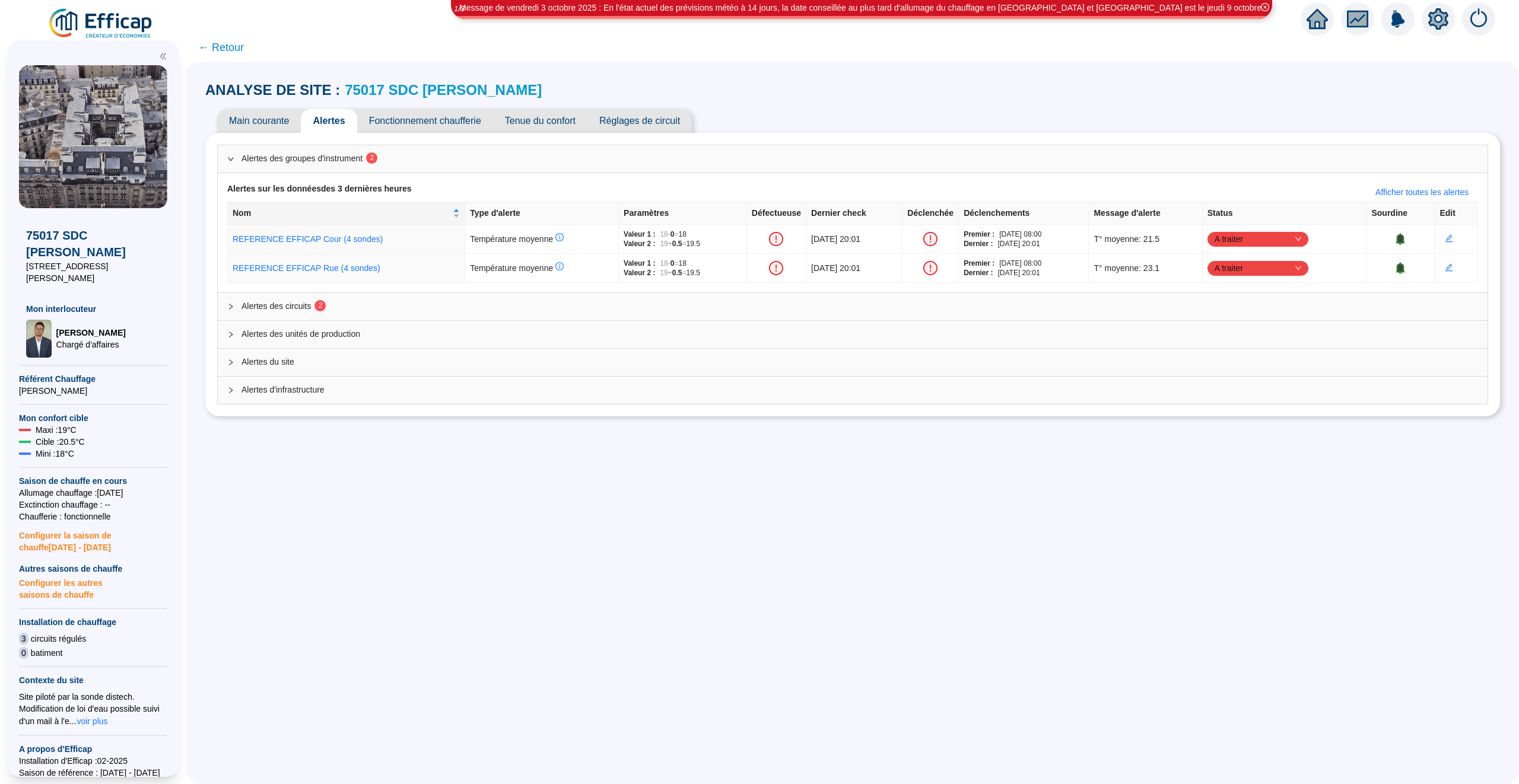
click at [557, 307] on span "Alertes des circuits 2" at bounding box center [860, 306] width 1237 height 13
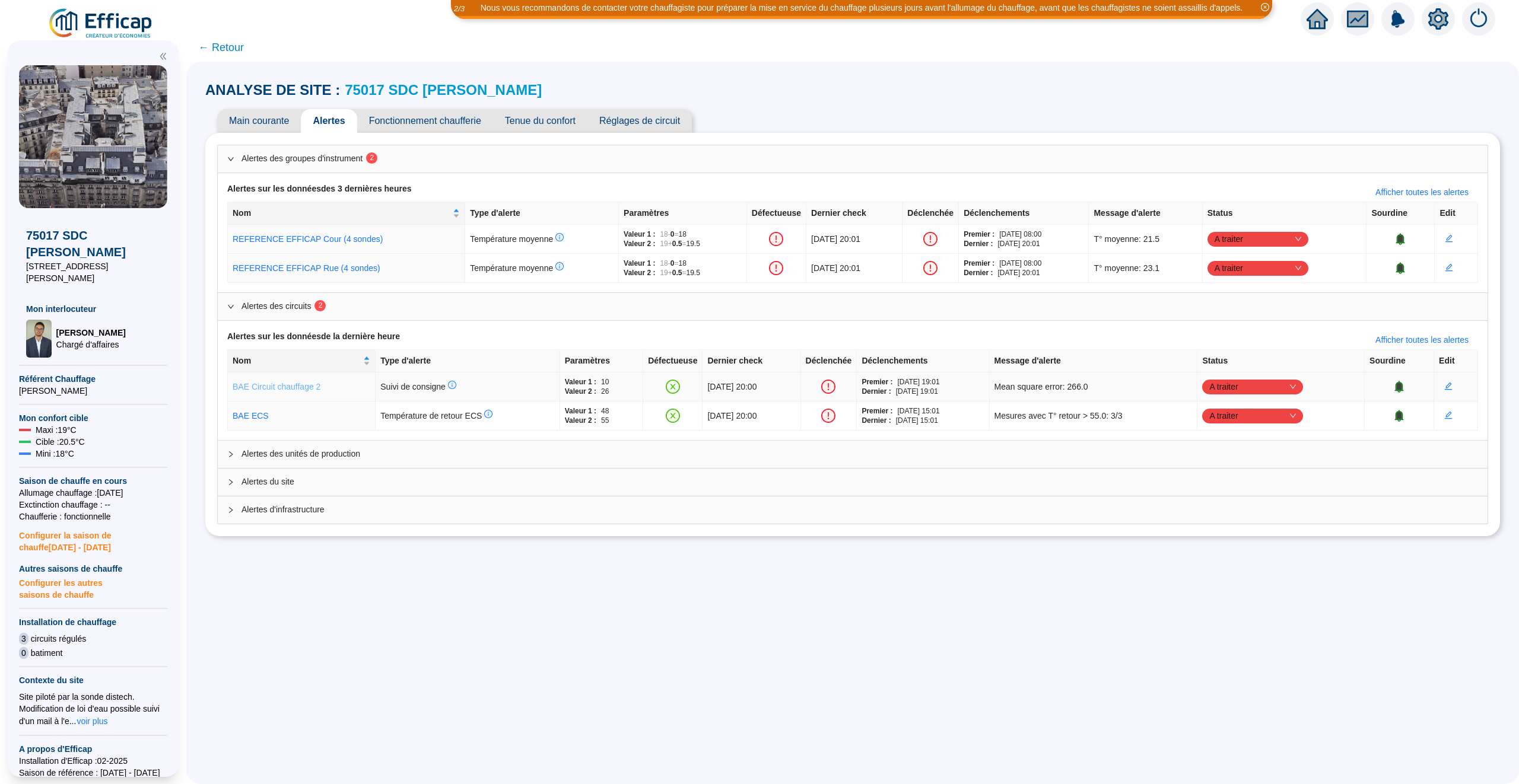
click at [290, 388] on link "BAE Circuit chauffage 2" at bounding box center [276, 387] width 87 height 10
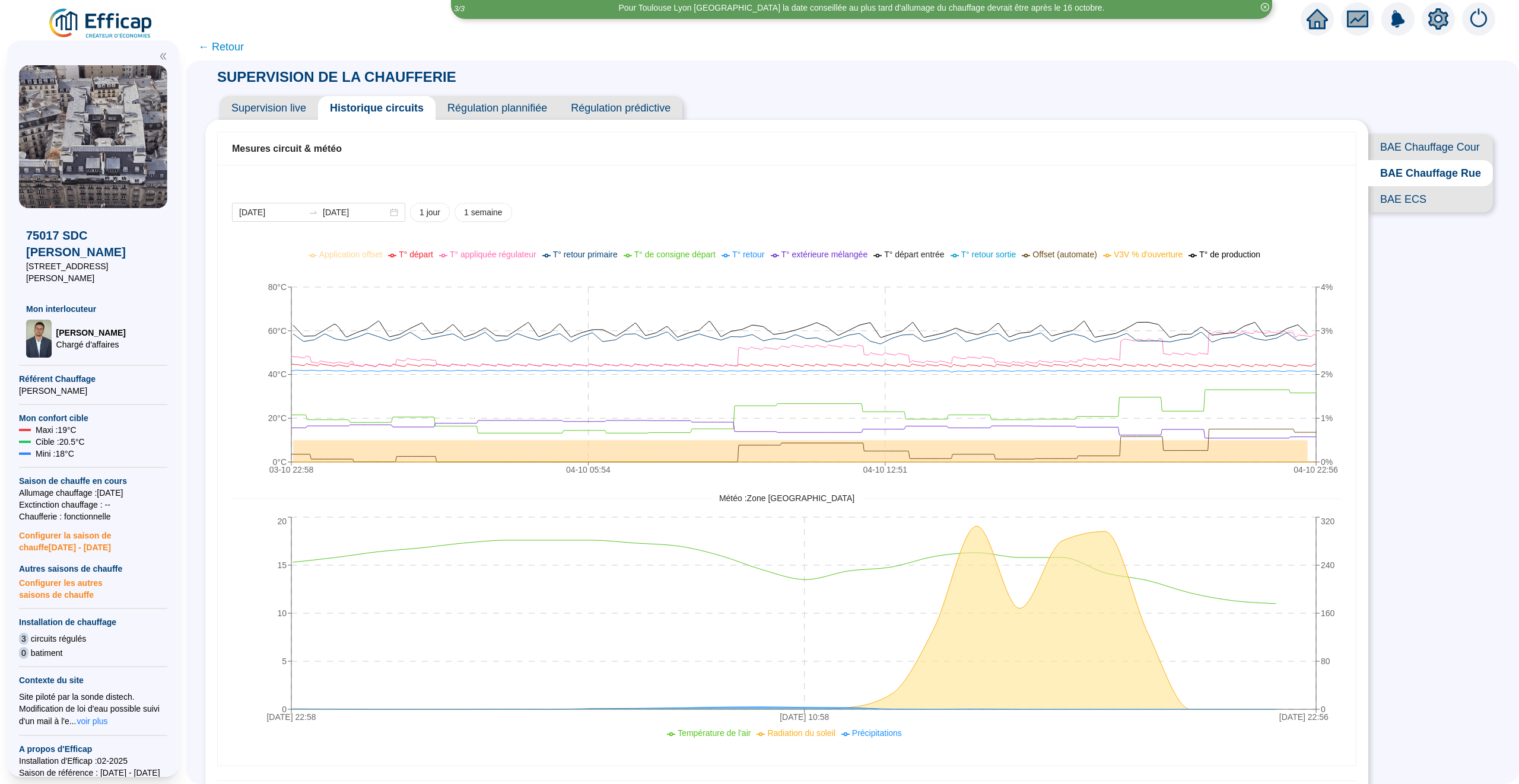
click at [213, 41] on span "← Retour" at bounding box center [221, 47] width 46 height 17
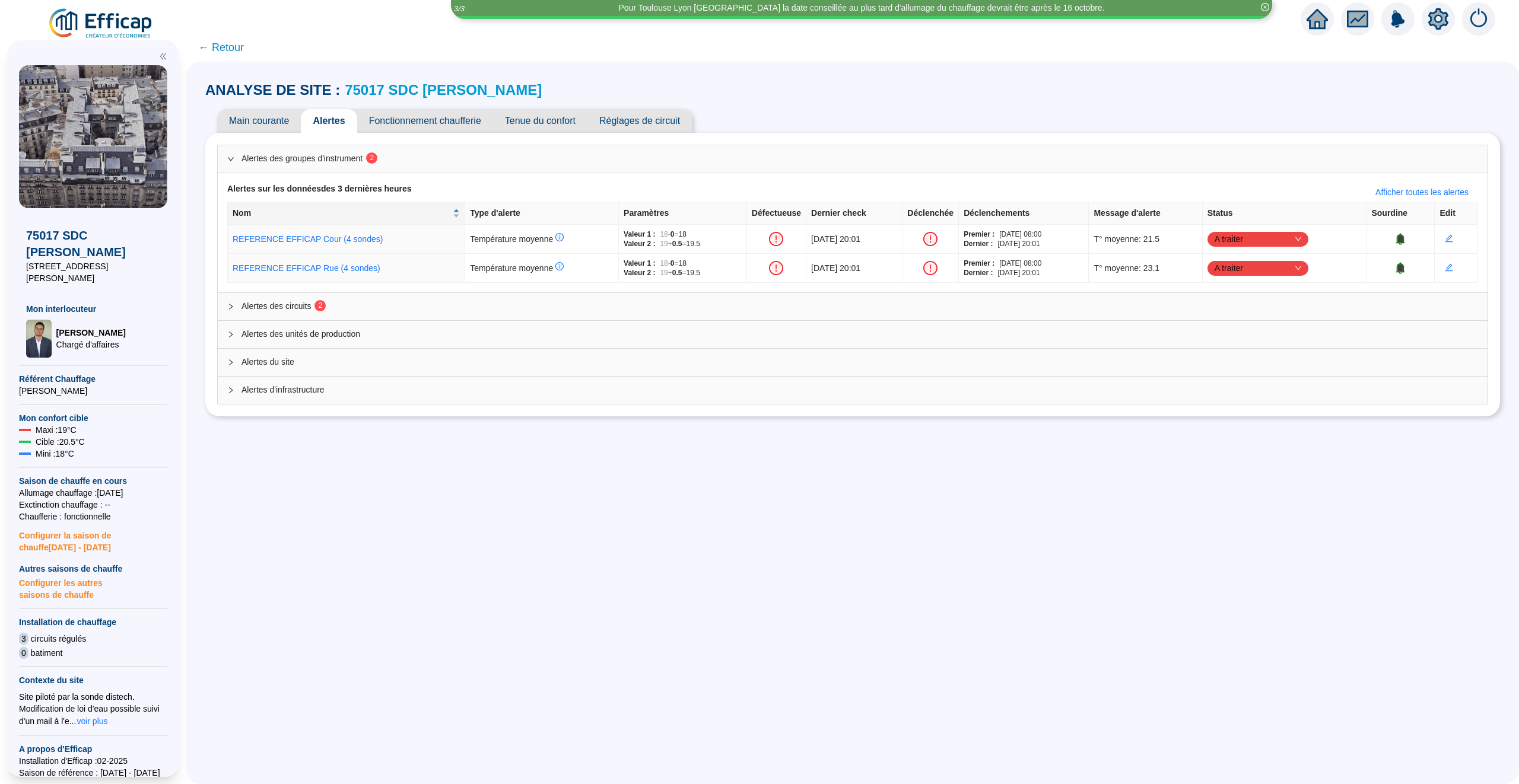
click at [1323, 19] on icon "home" at bounding box center [1316, 19] width 21 height 17
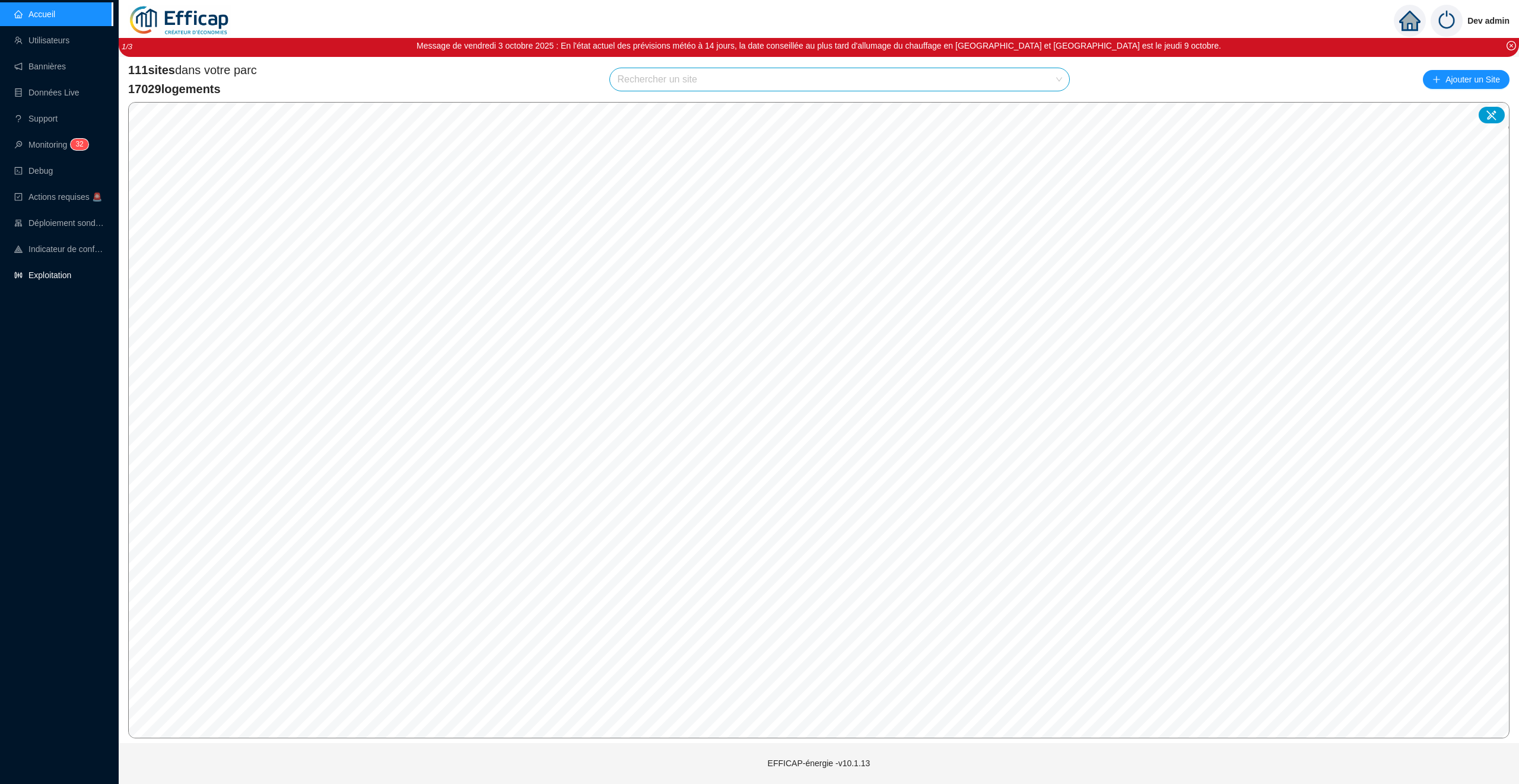
click at [56, 276] on link "Exploitation" at bounding box center [42, 275] width 57 height 10
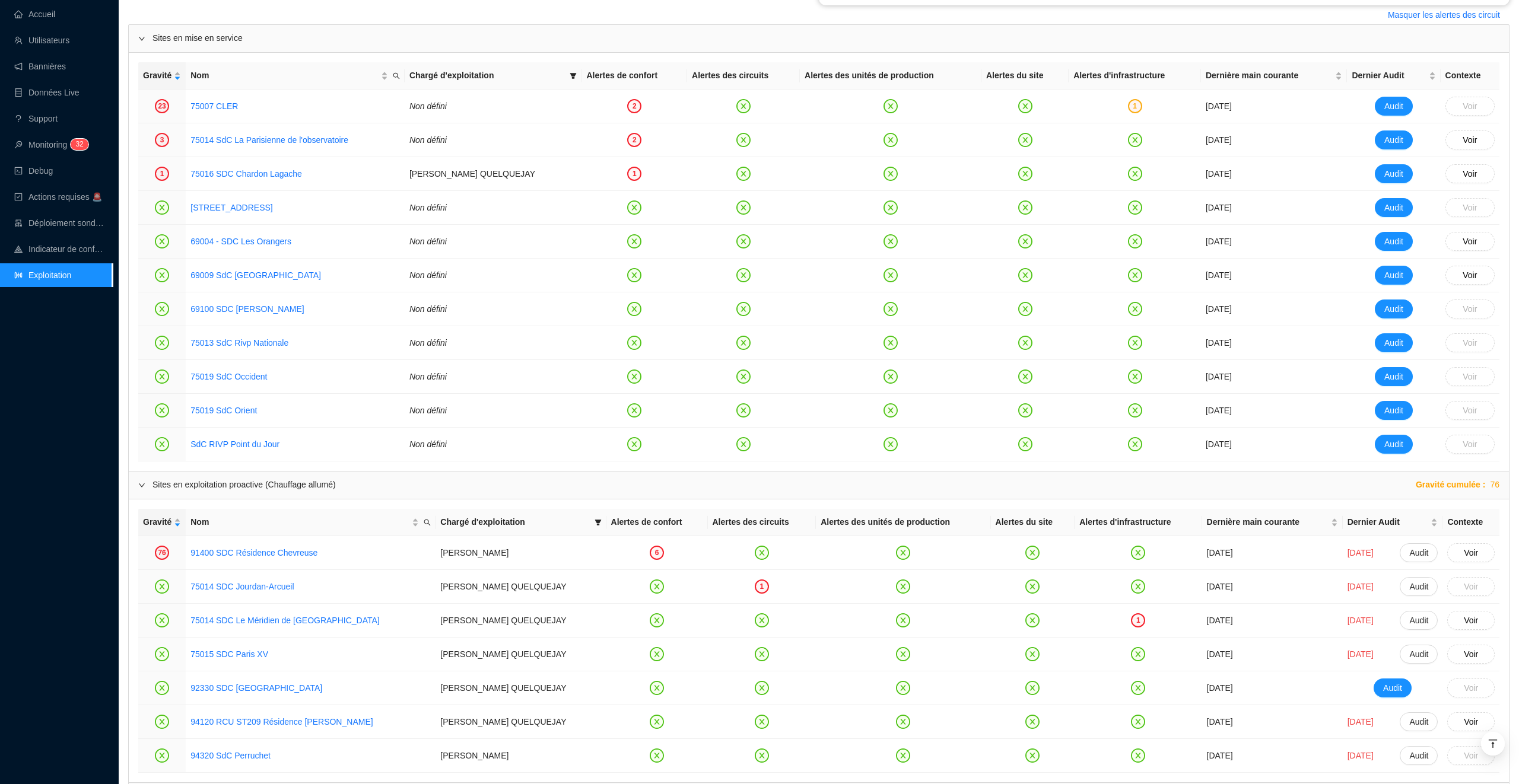
scroll to position [1232, 0]
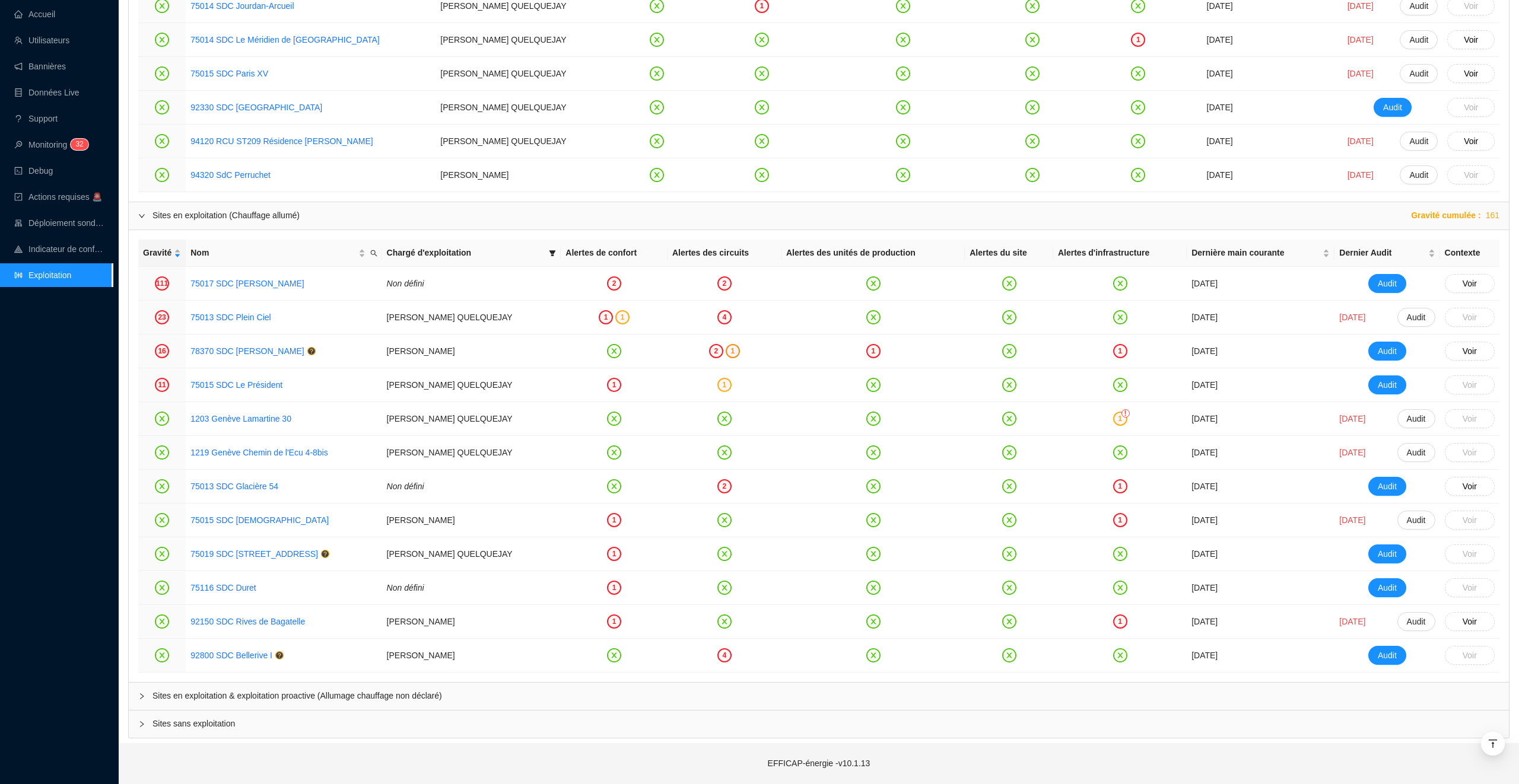
click at [326, 683] on div "Sites en exploitation & exploitation proactive (Allumage chauffage non déclaré)" at bounding box center [819, 696] width 1380 height 27
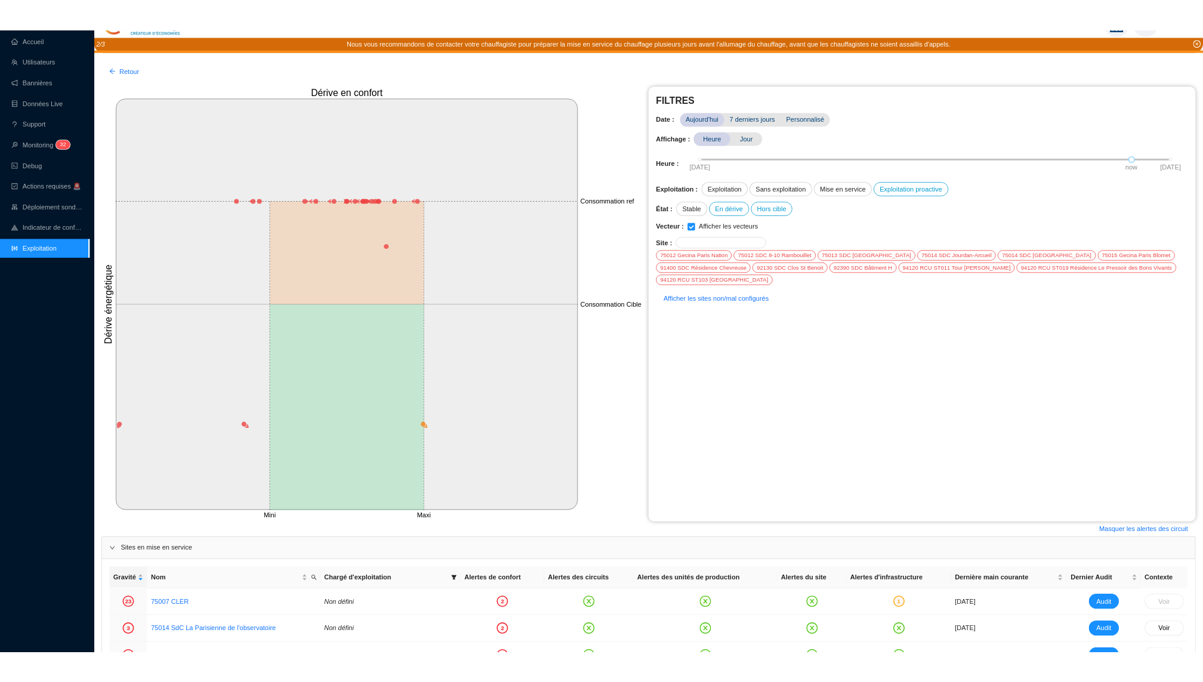
scroll to position [0, 0]
